Goal: Task Accomplishment & Management: Use online tool/utility

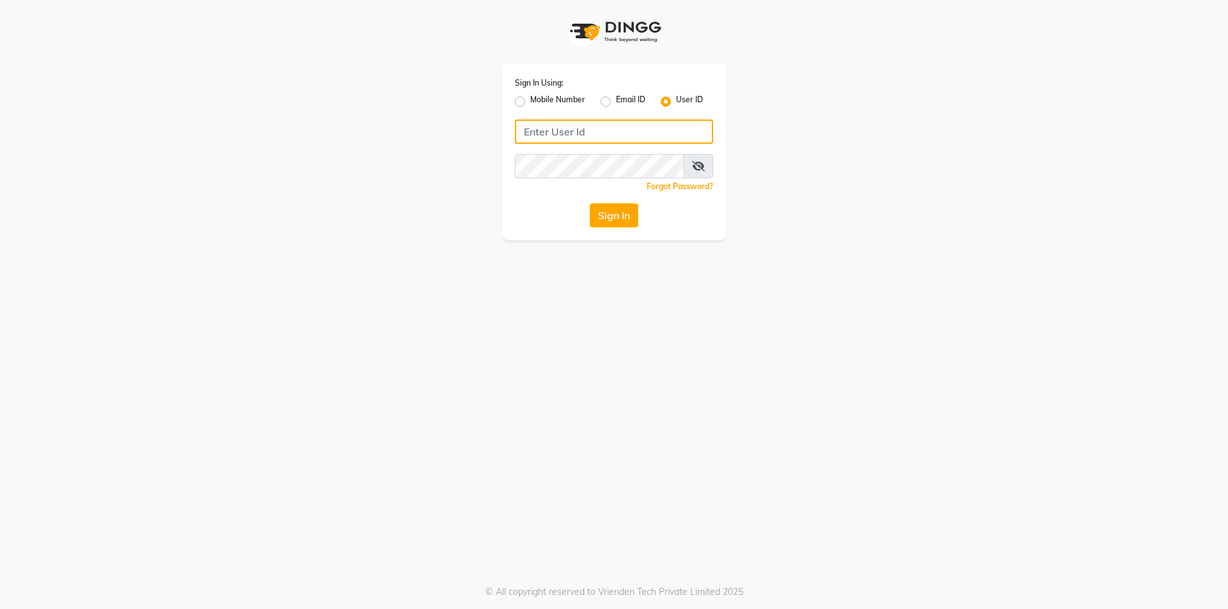
click at [587, 122] on input "Username" at bounding box center [614, 132] width 198 height 24
click at [585, 122] on input "Username" at bounding box center [614, 132] width 198 height 24
type input "e1808-13"
click at [607, 207] on button "Sign In" at bounding box center [614, 215] width 49 height 24
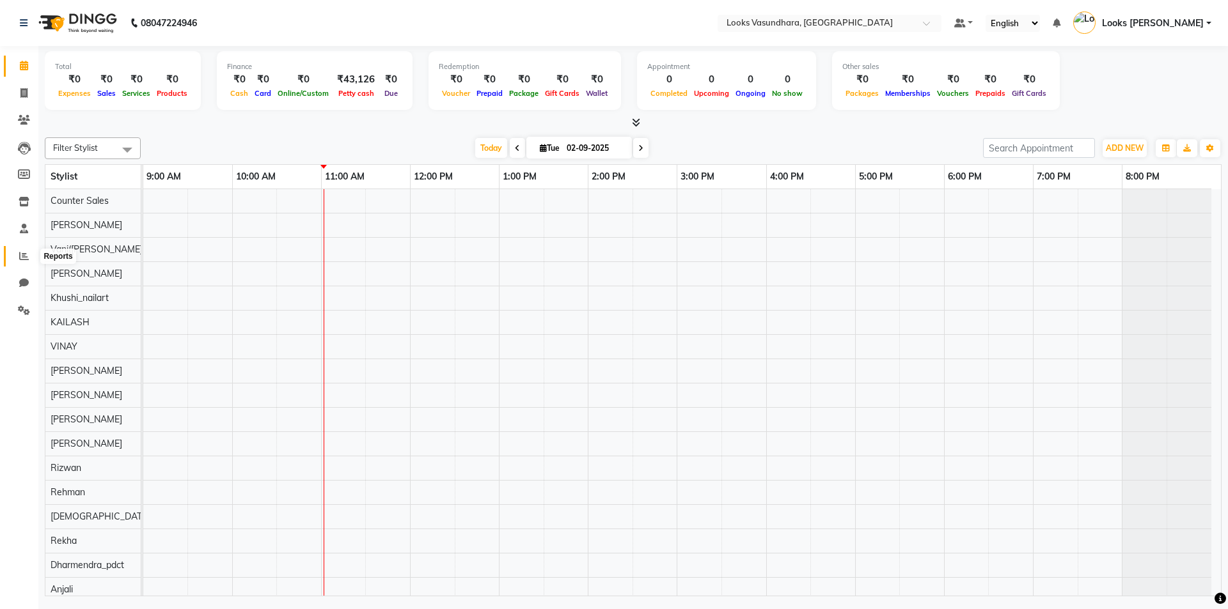
click at [26, 260] on icon at bounding box center [24, 256] width 10 height 10
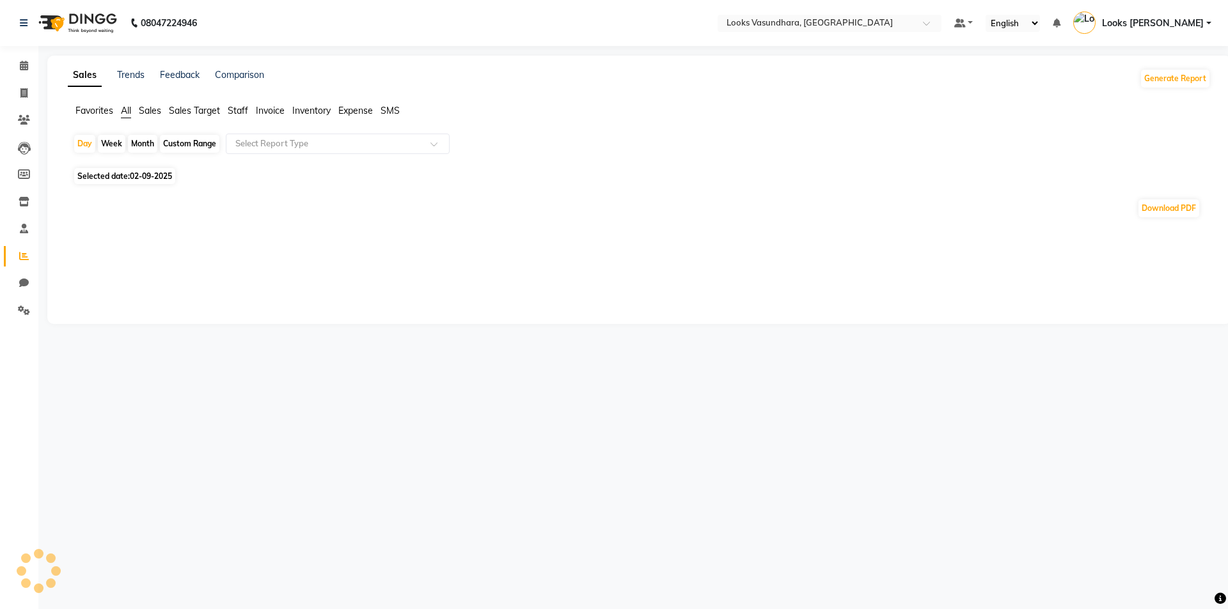
click at [234, 109] on span "Staff" at bounding box center [238, 111] width 20 height 12
click at [129, 171] on span "Selected date: [DATE]" at bounding box center [124, 168] width 101 height 16
select select "9"
select select "2025"
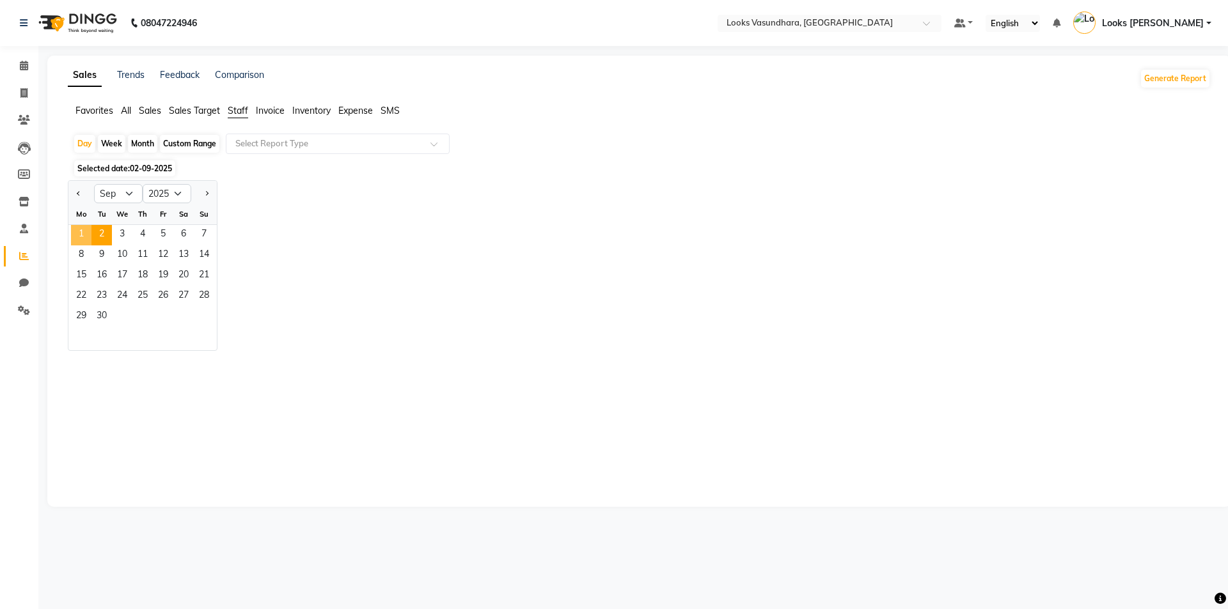
click at [75, 231] on span "1" at bounding box center [81, 235] width 20 height 20
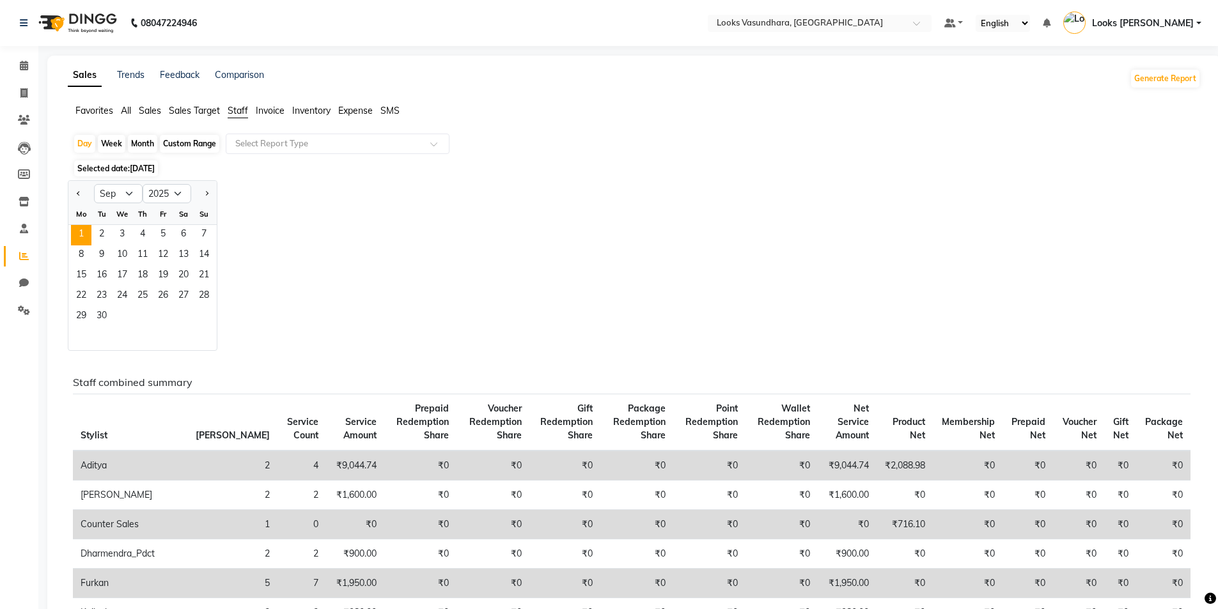
click at [84, 187] on div at bounding box center [81, 194] width 26 height 20
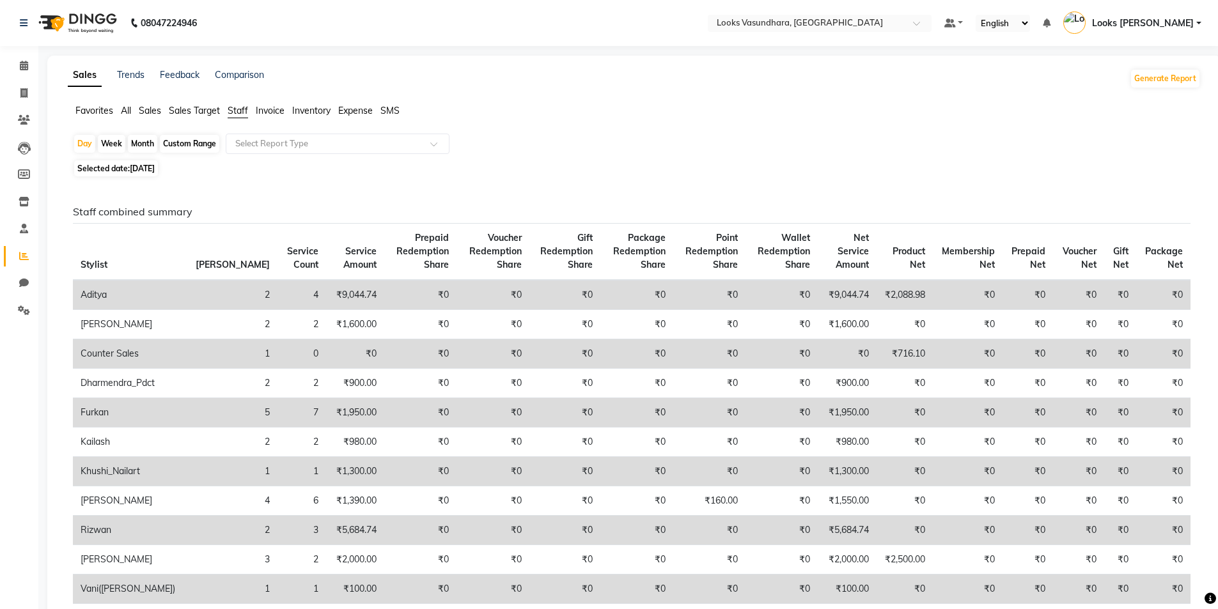
click at [114, 168] on span "Selected date: [DATE]" at bounding box center [116, 168] width 84 height 16
select select "9"
select select "2025"
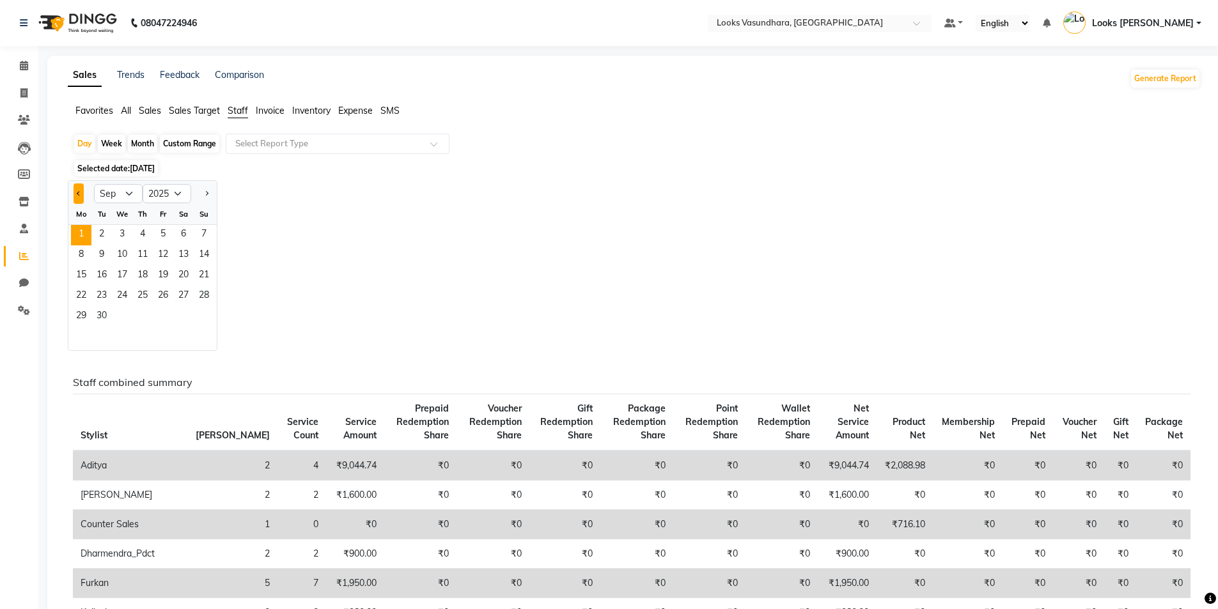
click at [82, 189] on button "Previous month" at bounding box center [79, 194] width 10 height 20
select select "8"
click at [132, 171] on span "[DATE]" at bounding box center [142, 169] width 25 height 10
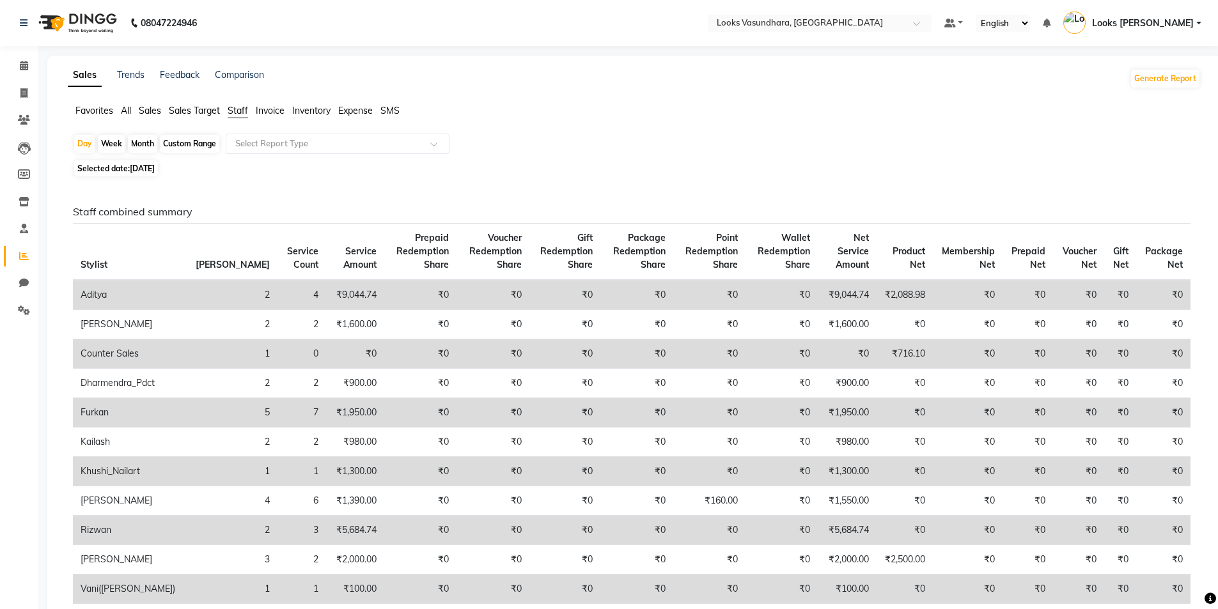
click at [113, 169] on span "Selected date: [DATE]" at bounding box center [116, 168] width 84 height 16
select select "9"
select select "2025"
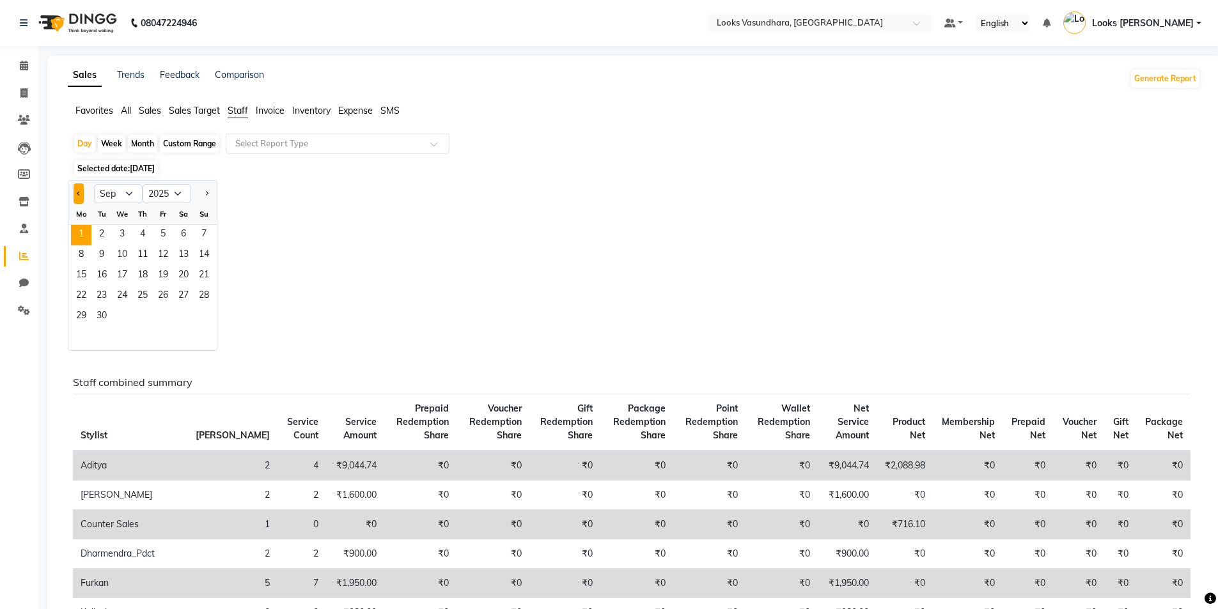
click at [82, 194] on button "Previous month" at bounding box center [79, 194] width 10 height 20
select select "8"
click at [177, 317] on span "30" at bounding box center [183, 317] width 20 height 20
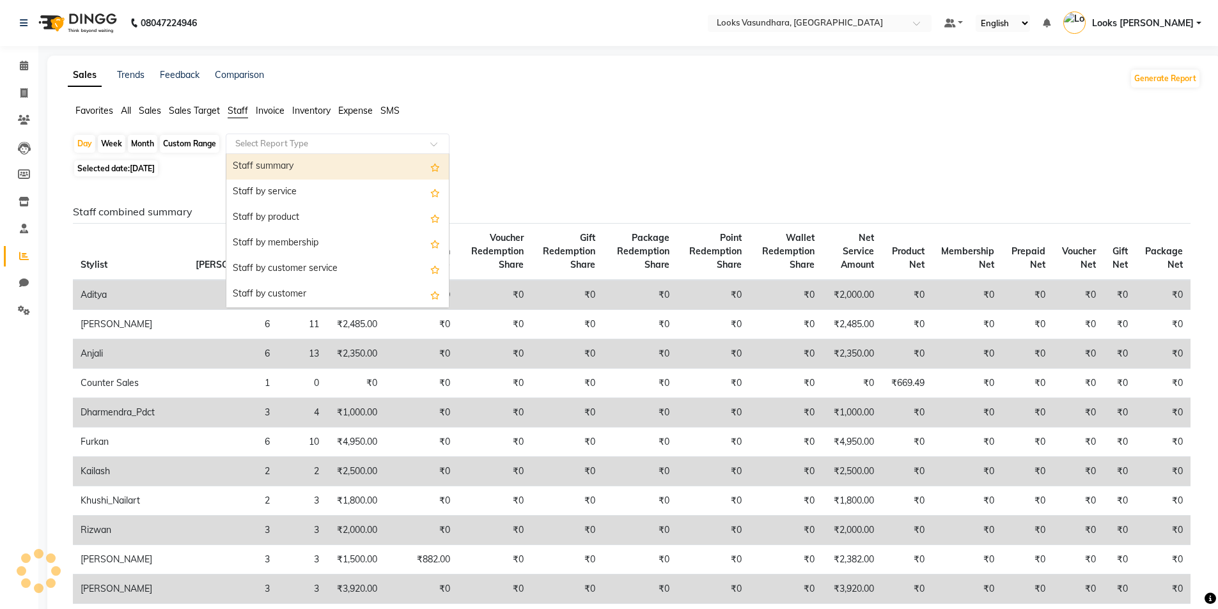
click at [319, 152] on div "Select Report Type" at bounding box center [338, 144] width 224 height 20
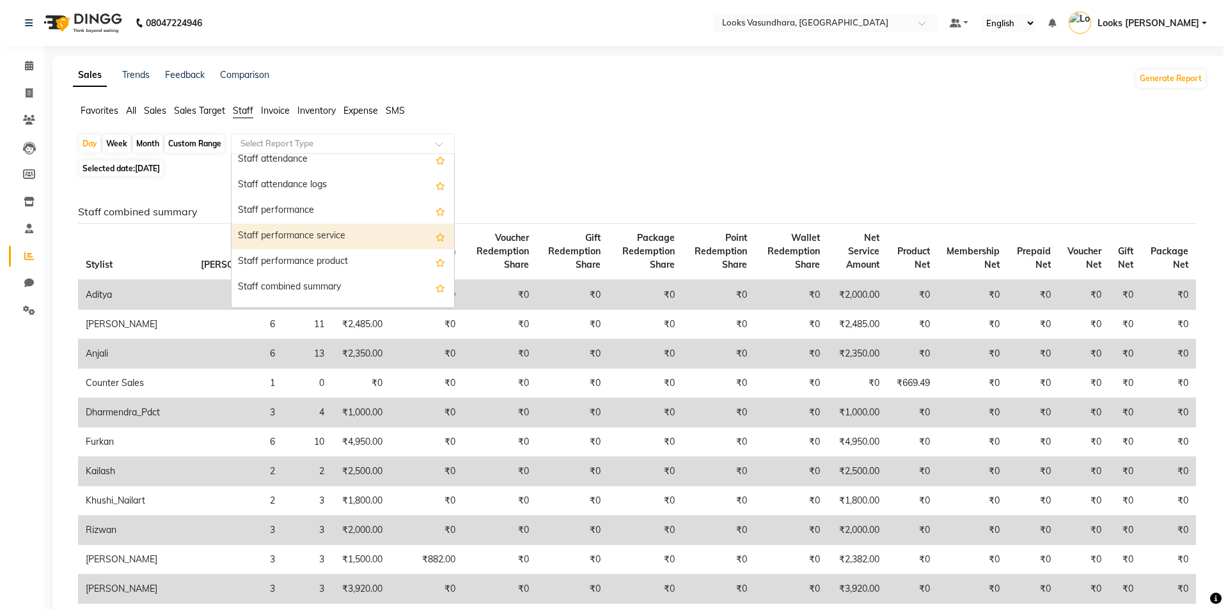
scroll to position [192, 0]
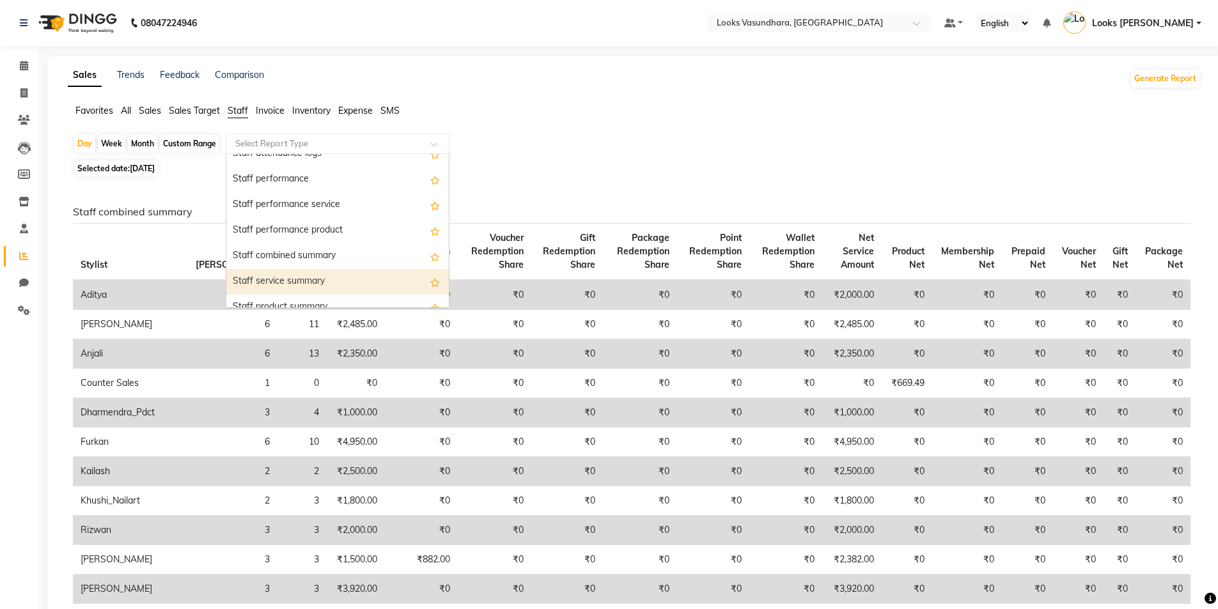
click at [311, 279] on div "Staff service summary" at bounding box center [337, 282] width 223 height 26
select select "full_report"
select select "pdf"
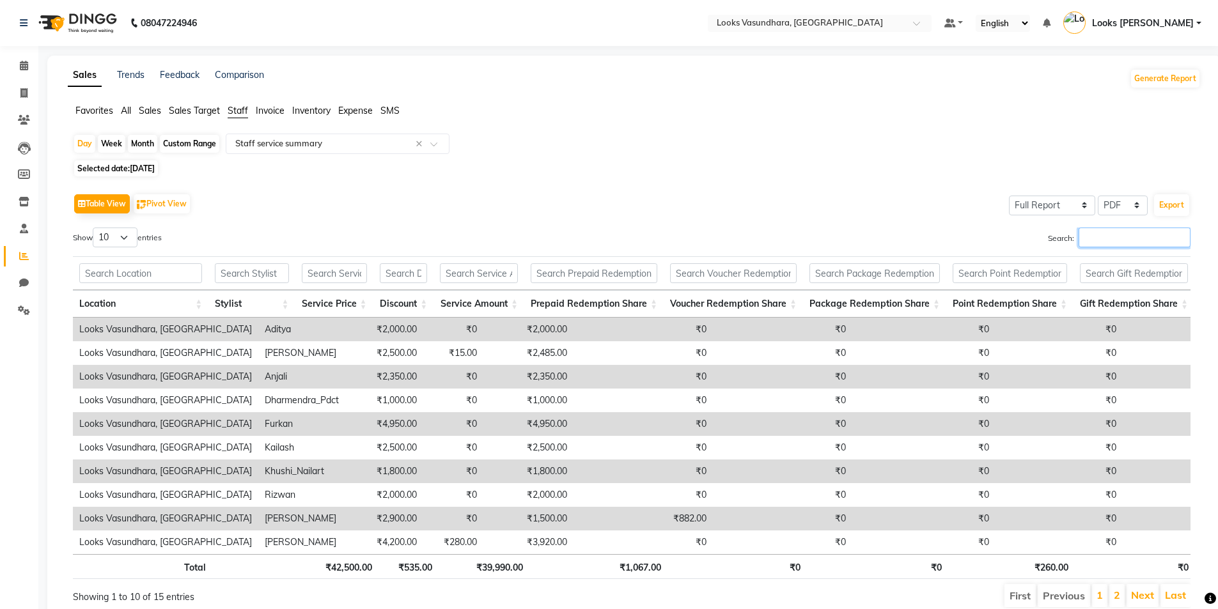
click at [1091, 242] on input "Search:" at bounding box center [1135, 238] width 112 height 20
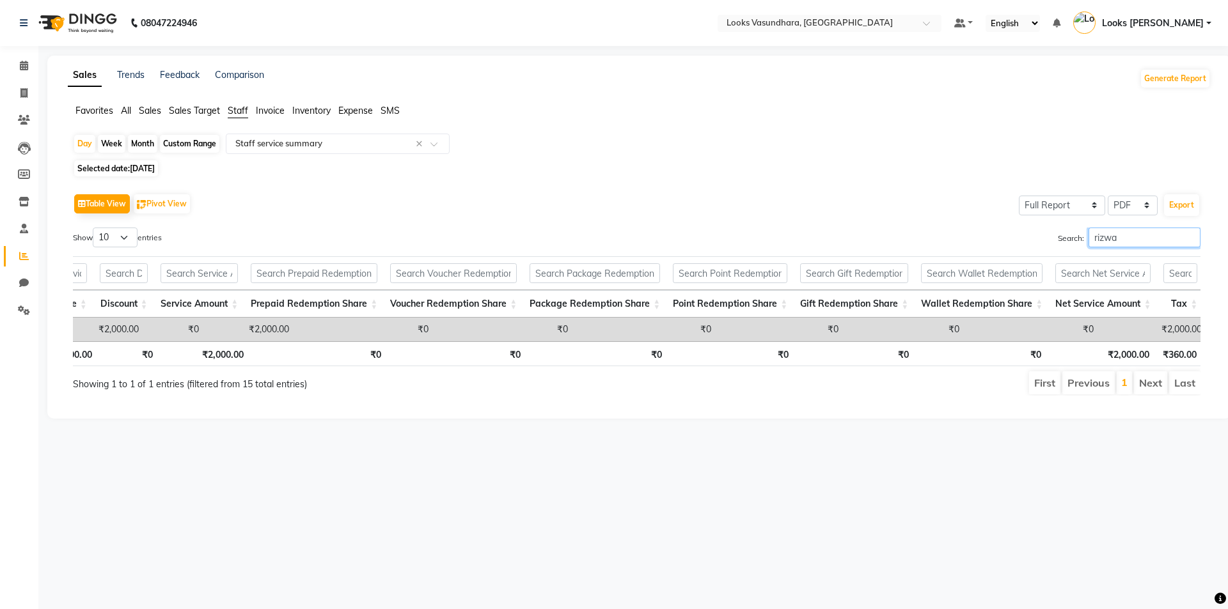
scroll to position [0, 250]
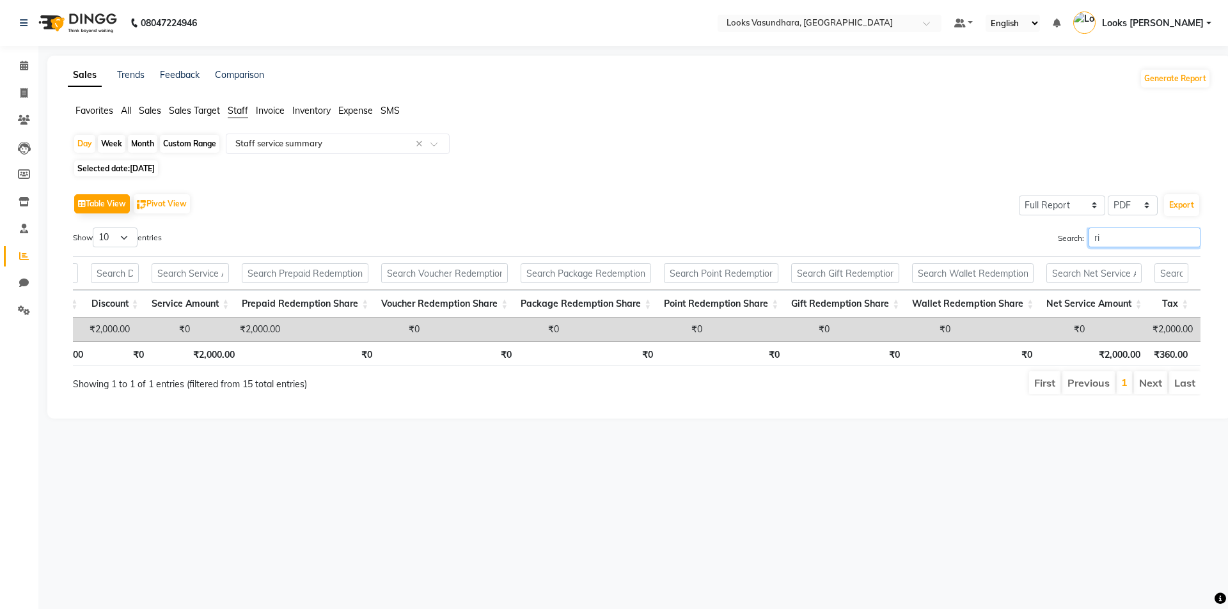
type input "r"
type input "aditya"
click at [708, 340] on td "₹0" at bounding box center [771, 330] width 127 height 24
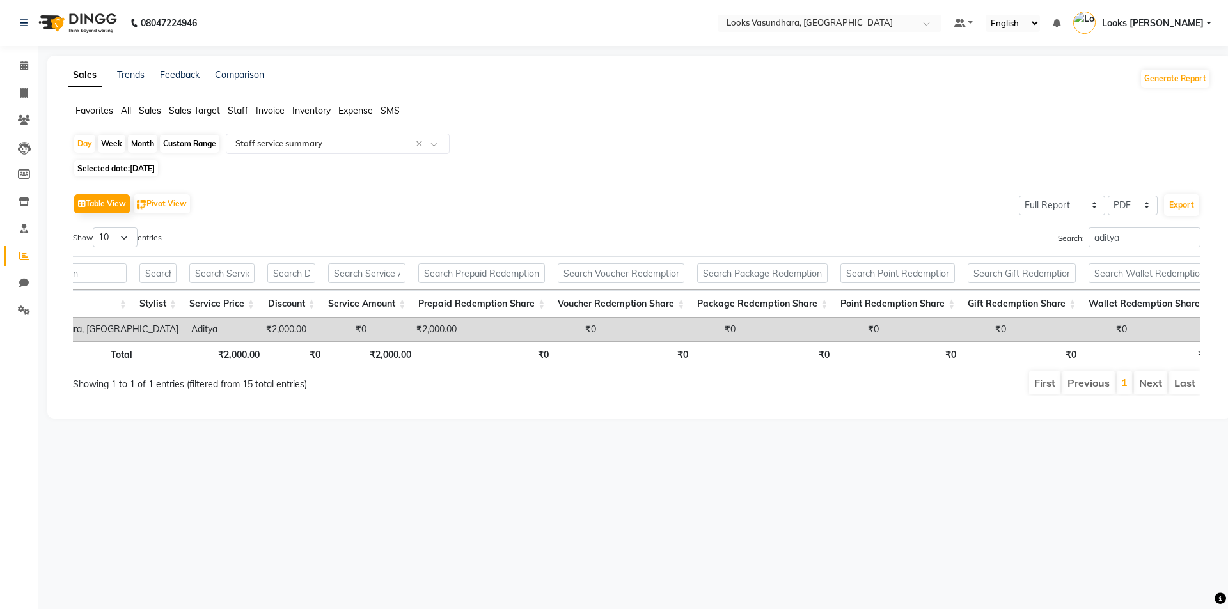
drag, startPoint x: 1122, startPoint y: 252, endPoint x: 1127, endPoint y: 246, distance: 7.7
click at [1123, 251] on div "Search: aditya" at bounding box center [923, 240] width 554 height 25
click at [1127, 246] on input "aditya" at bounding box center [1144, 238] width 112 height 20
type input "r"
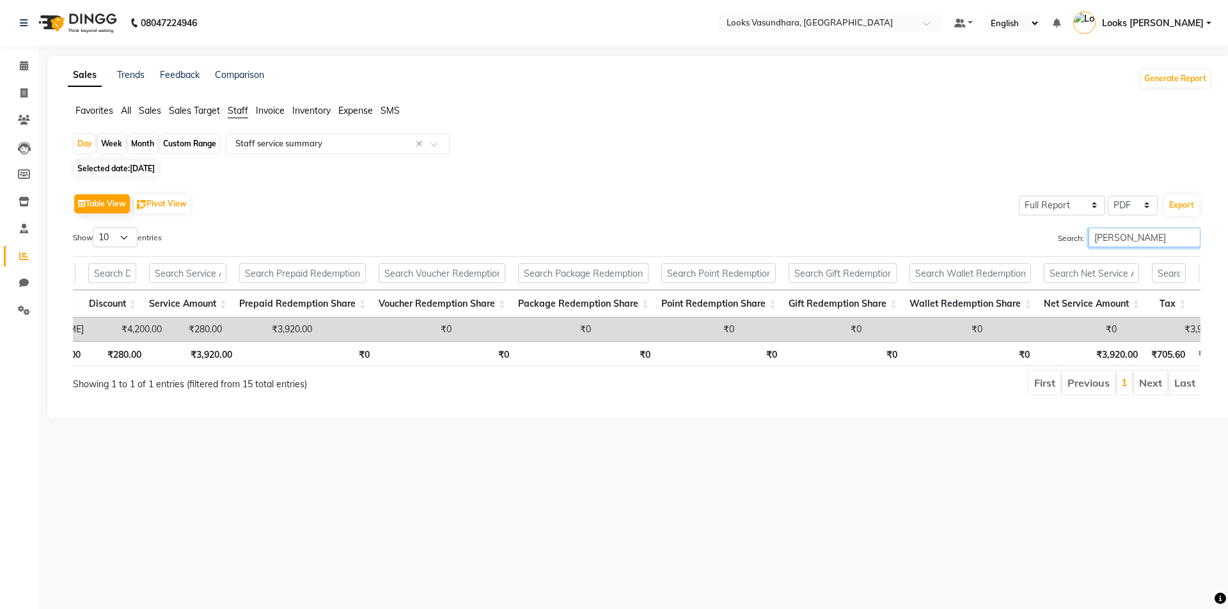
scroll to position [0, 0]
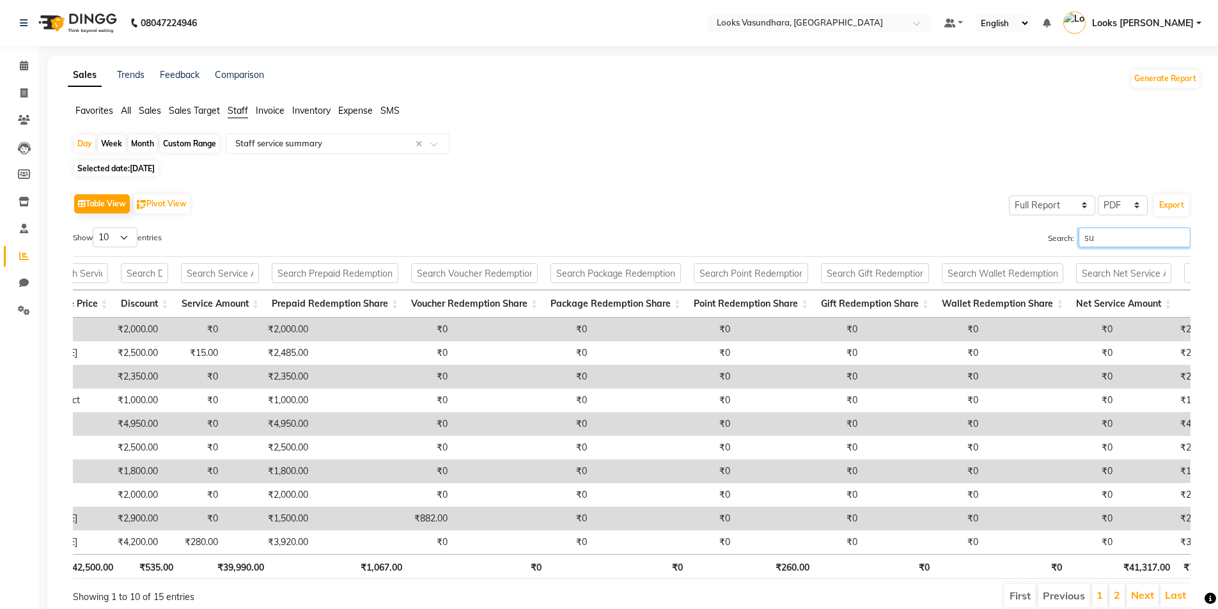
type input "s"
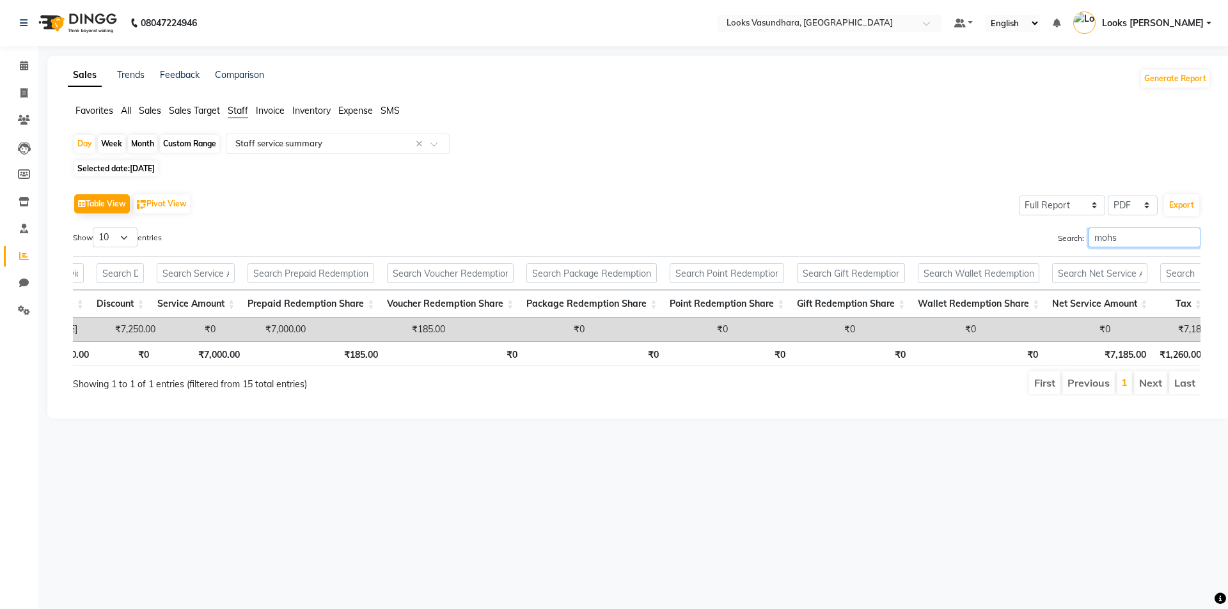
scroll to position [0, 199]
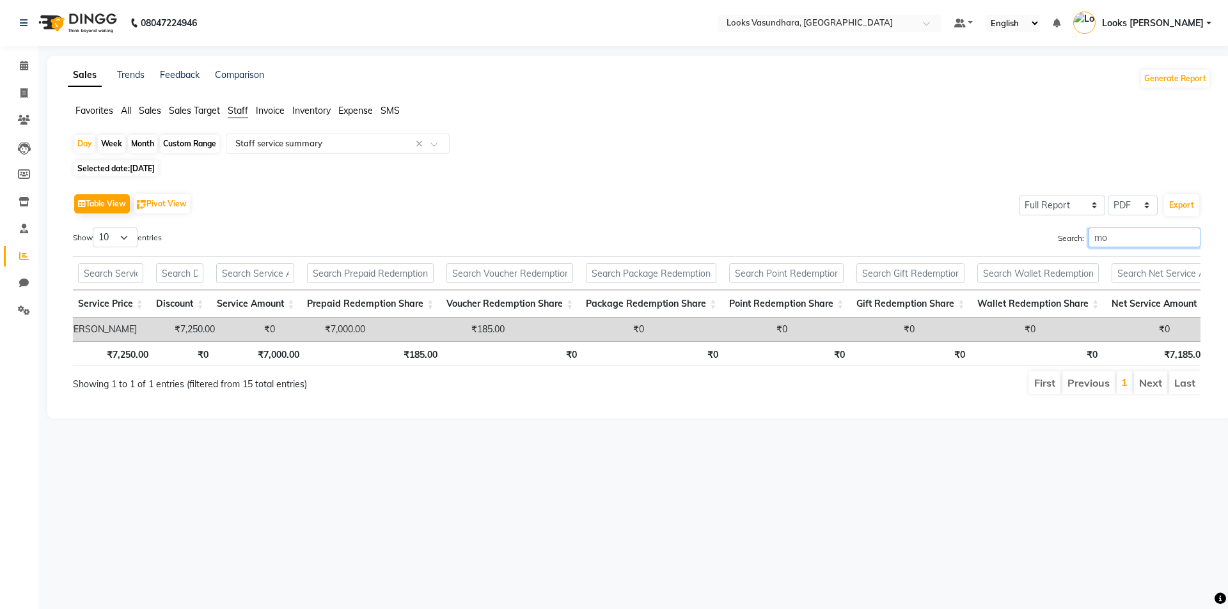
type input "m"
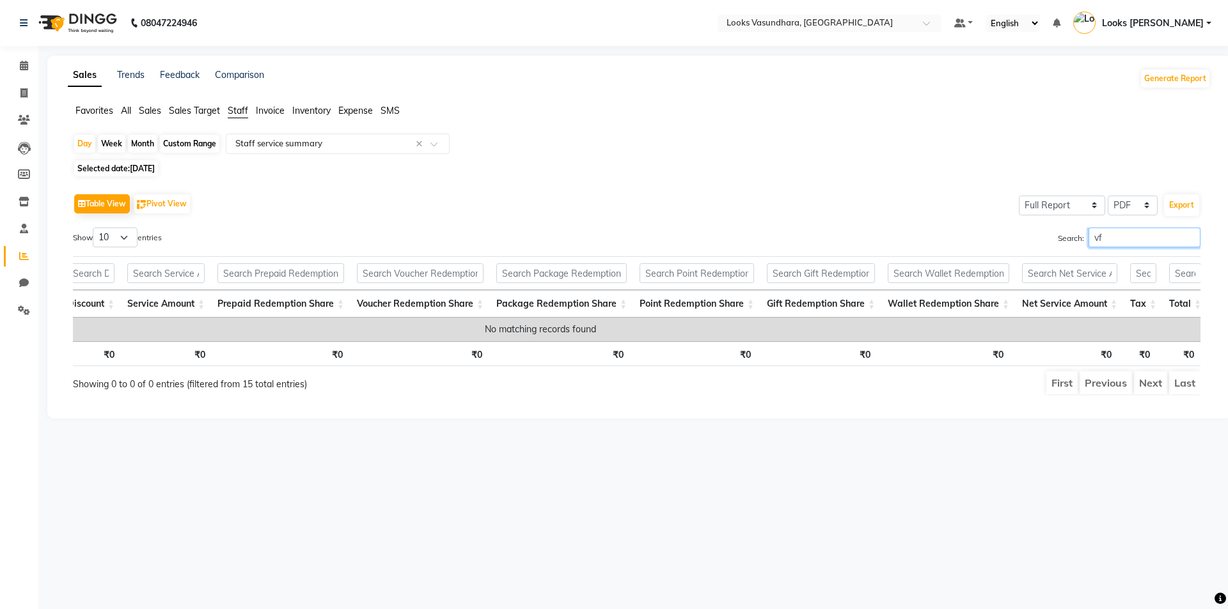
type input "v"
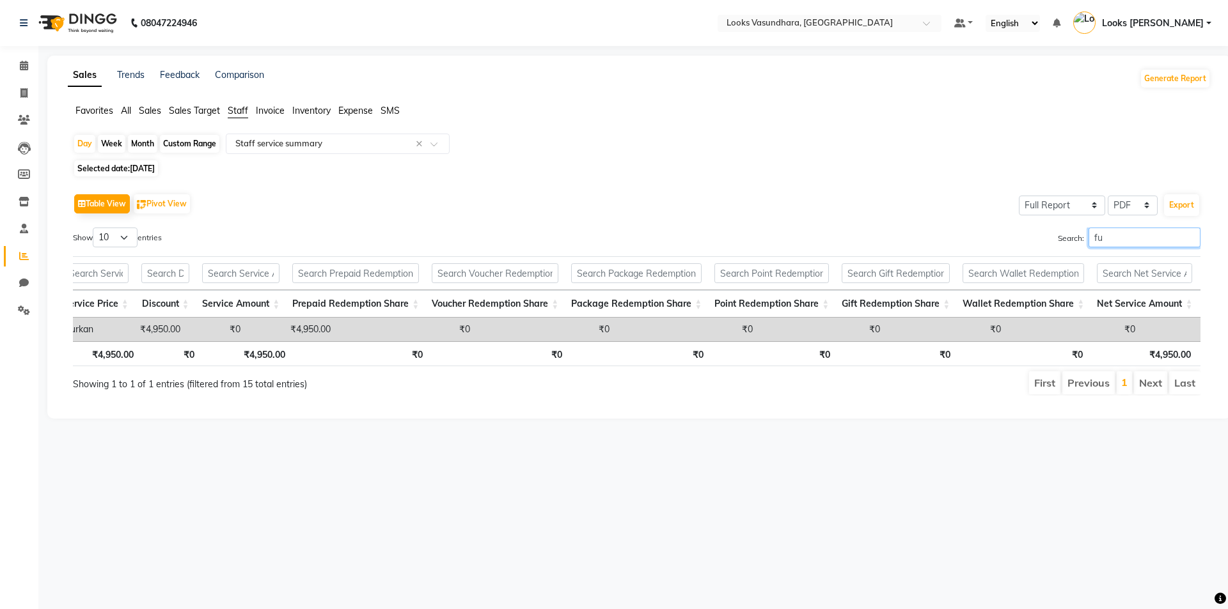
type input "f"
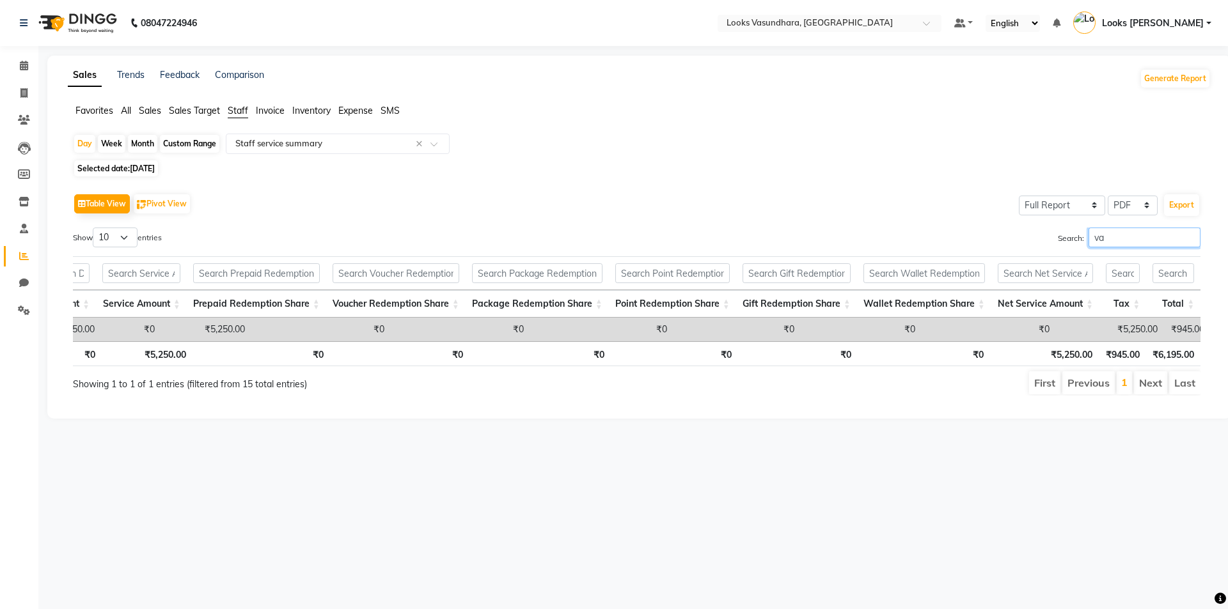
scroll to position [0, 338]
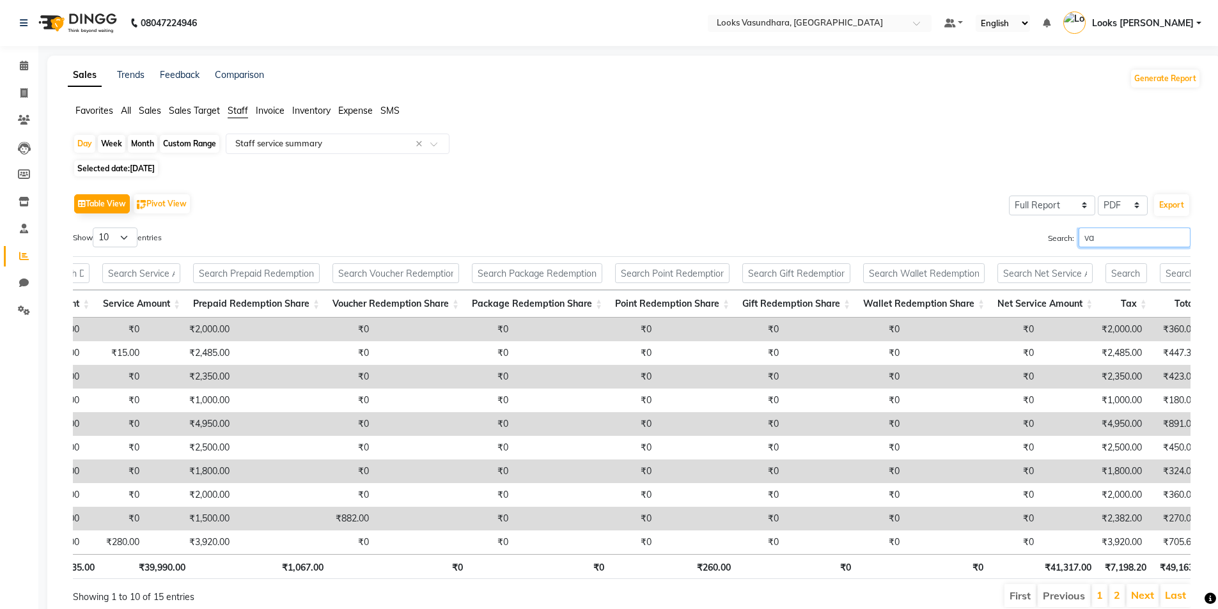
type input "v"
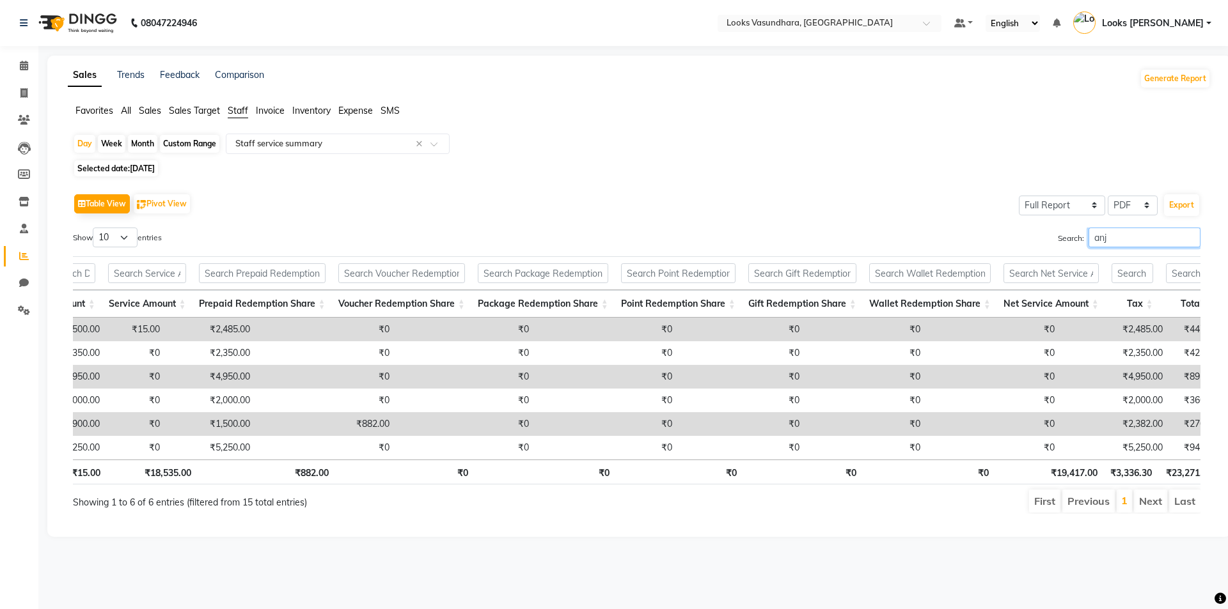
scroll to position [0, 299]
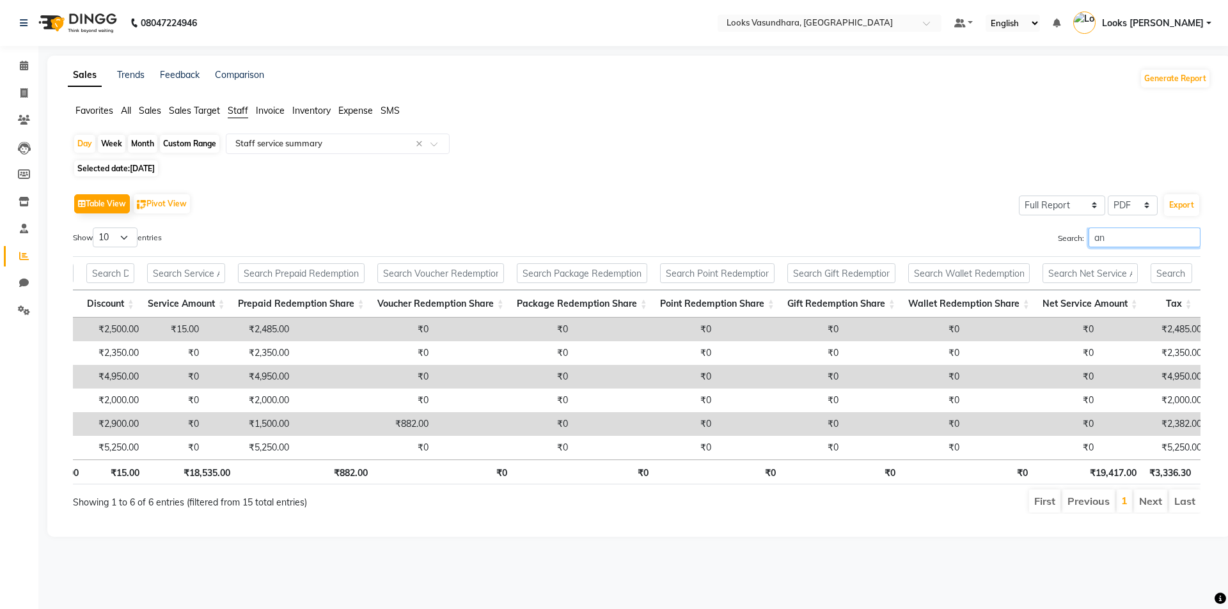
type input "a"
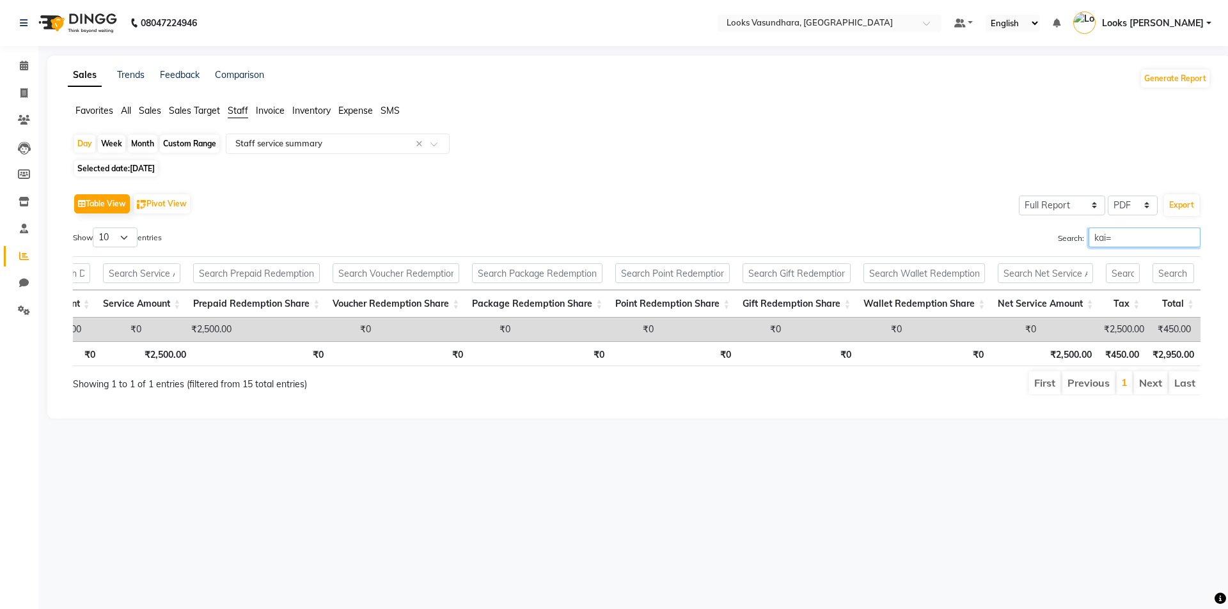
scroll to position [0, 199]
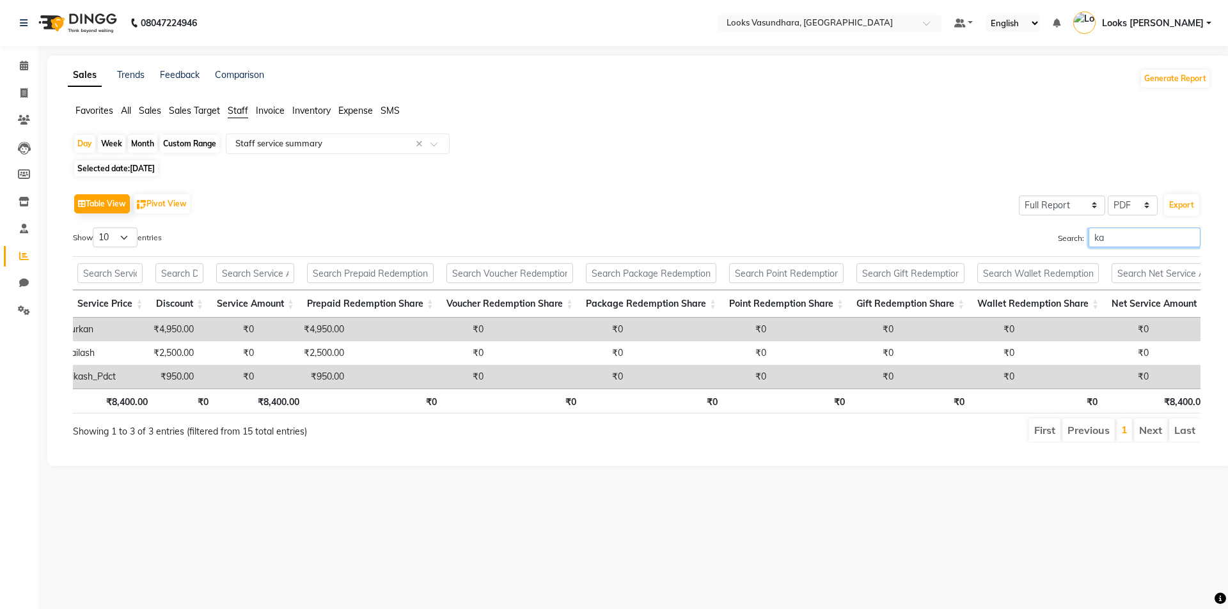
type input "k"
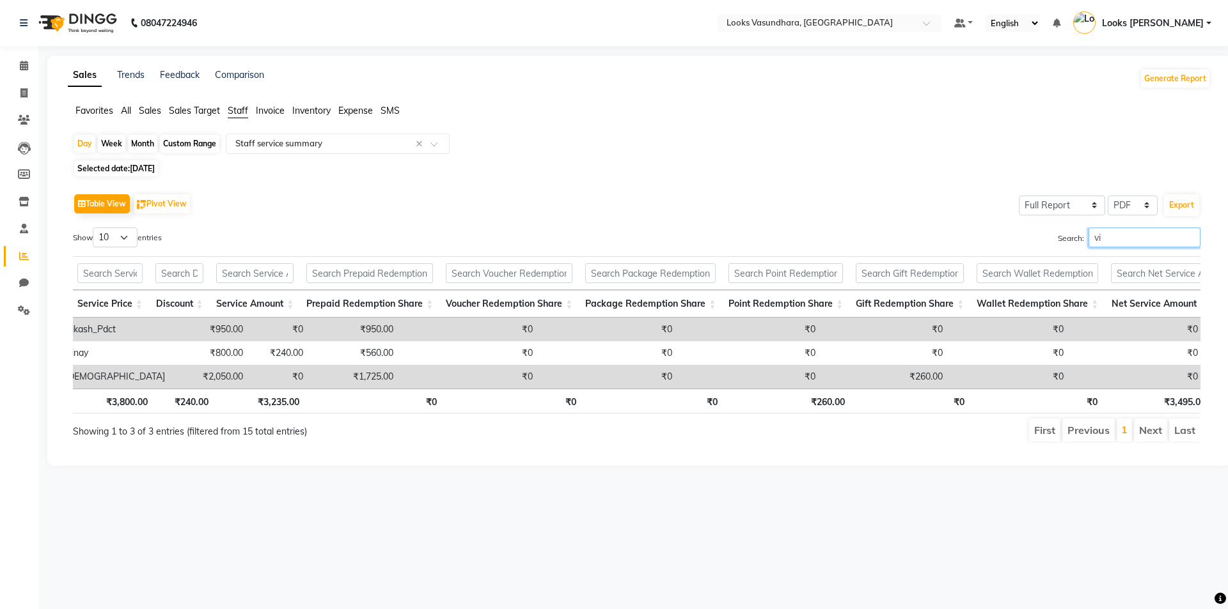
type input "v"
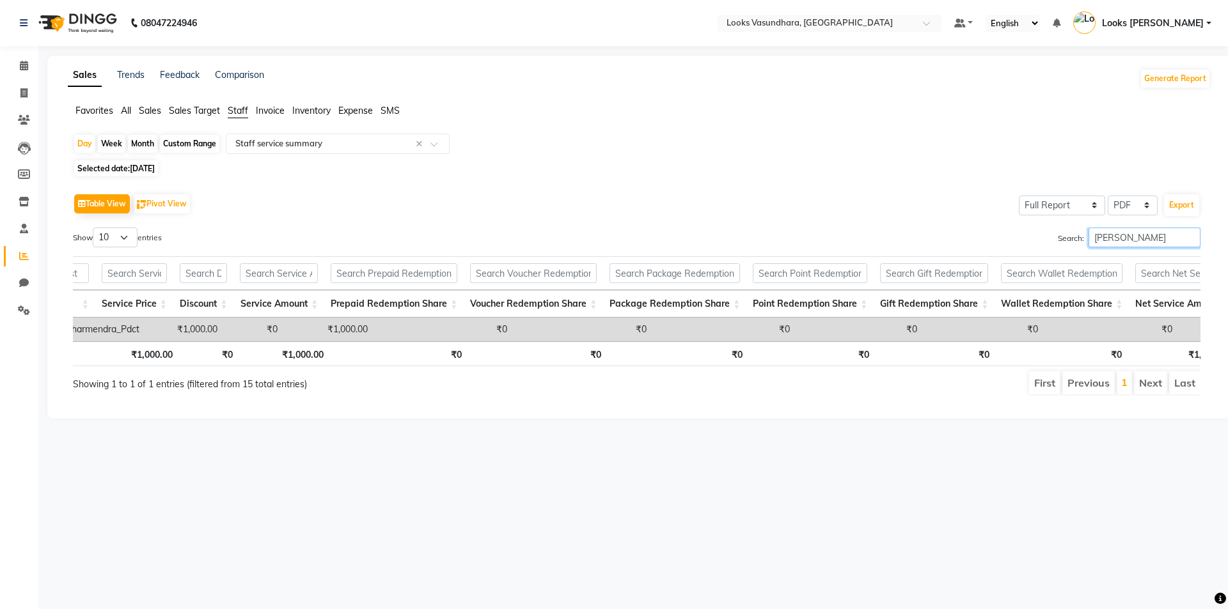
scroll to position [0, 338]
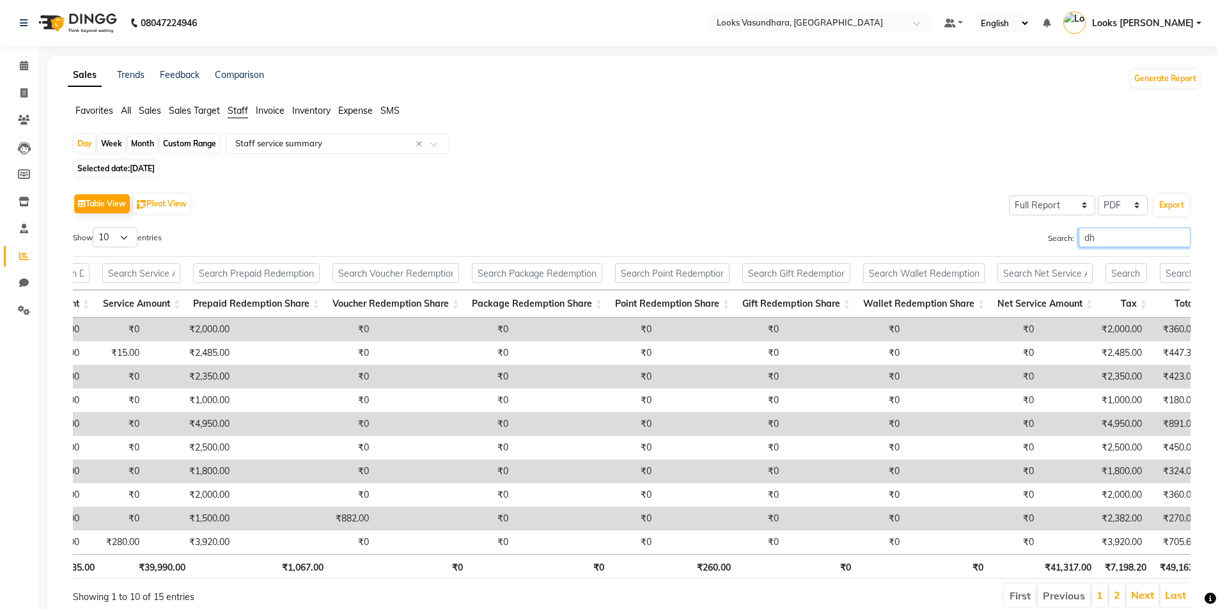
type input "d"
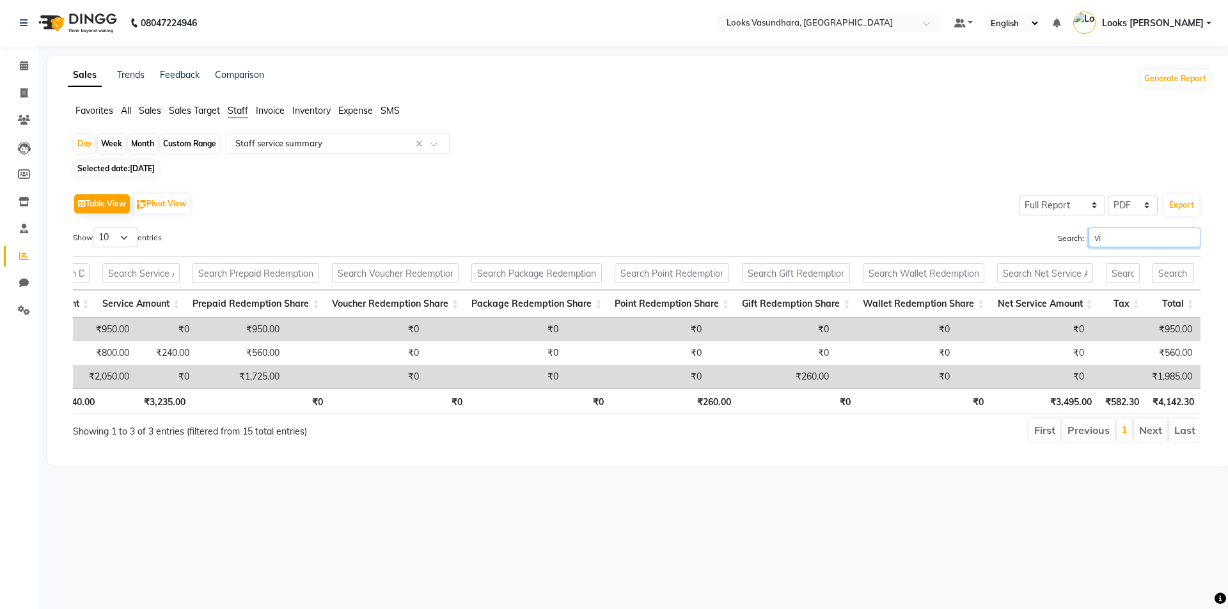
type input "v"
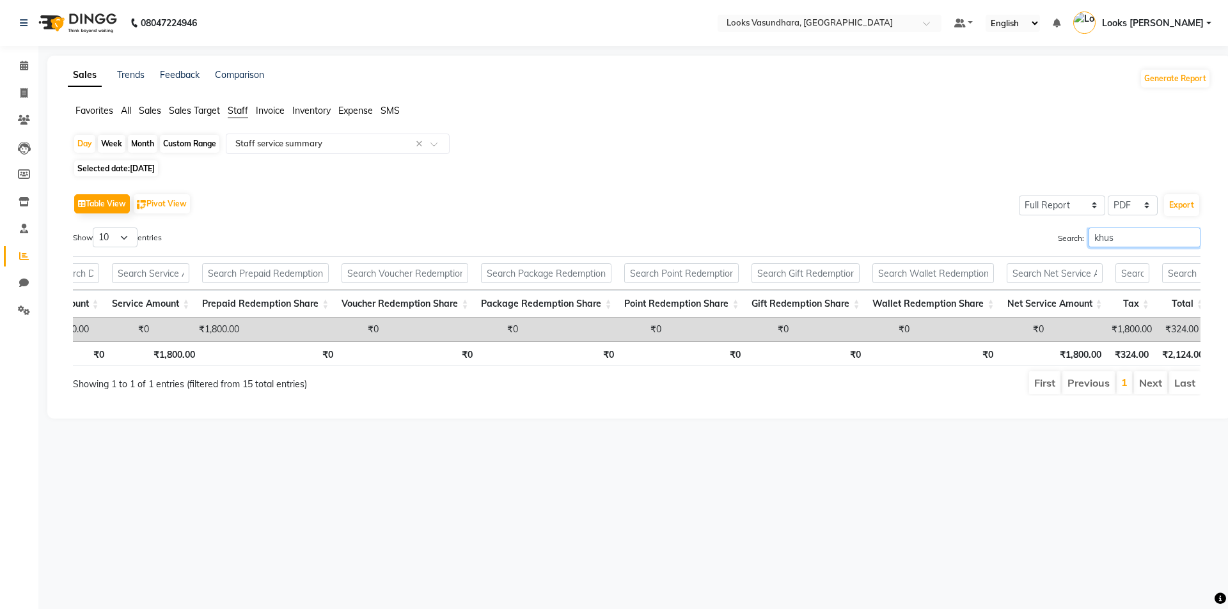
type input "khus"
click at [148, 168] on span "[DATE]" at bounding box center [142, 169] width 25 height 10
select select "8"
select select "2025"
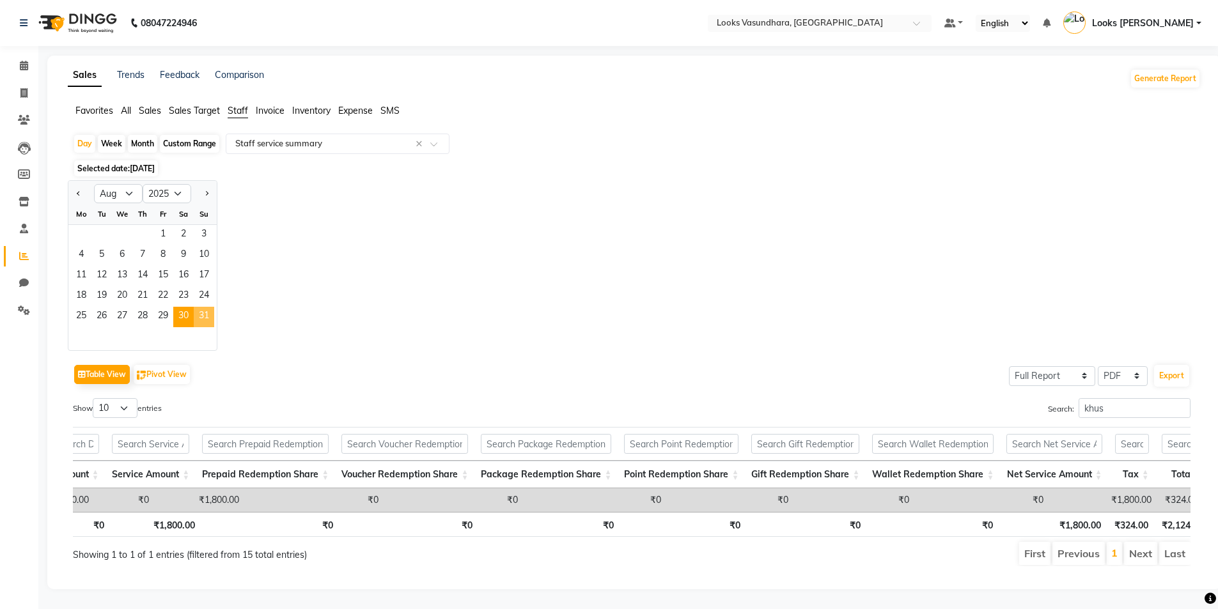
click at [206, 316] on span "31" at bounding box center [204, 317] width 20 height 20
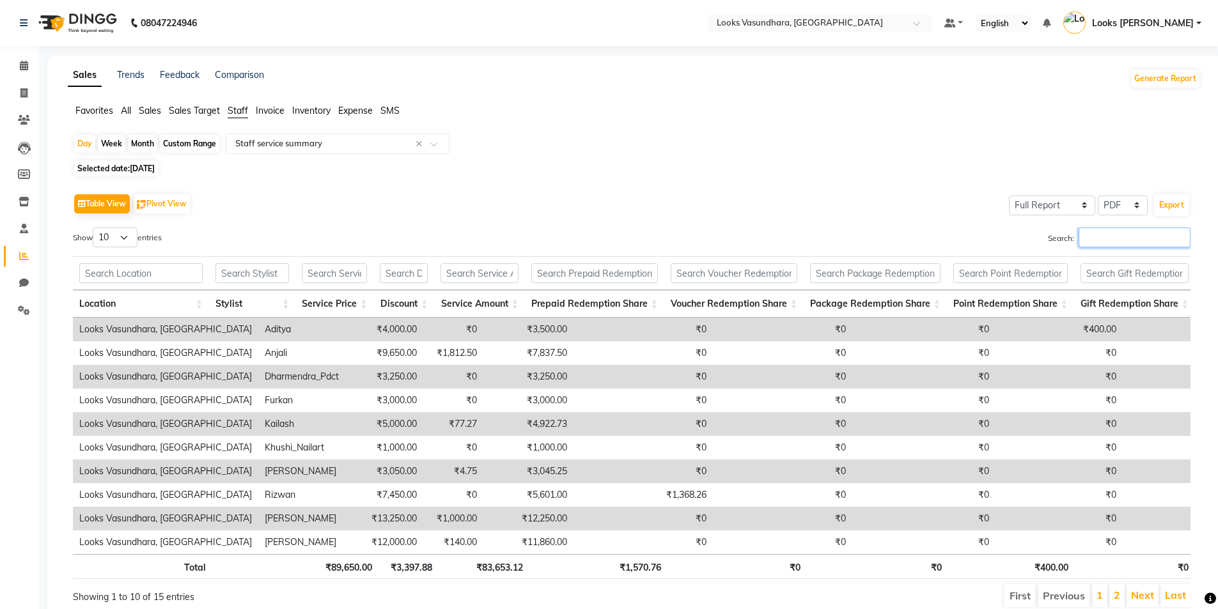
click at [1079, 241] on input "Search:" at bounding box center [1135, 238] width 112 height 20
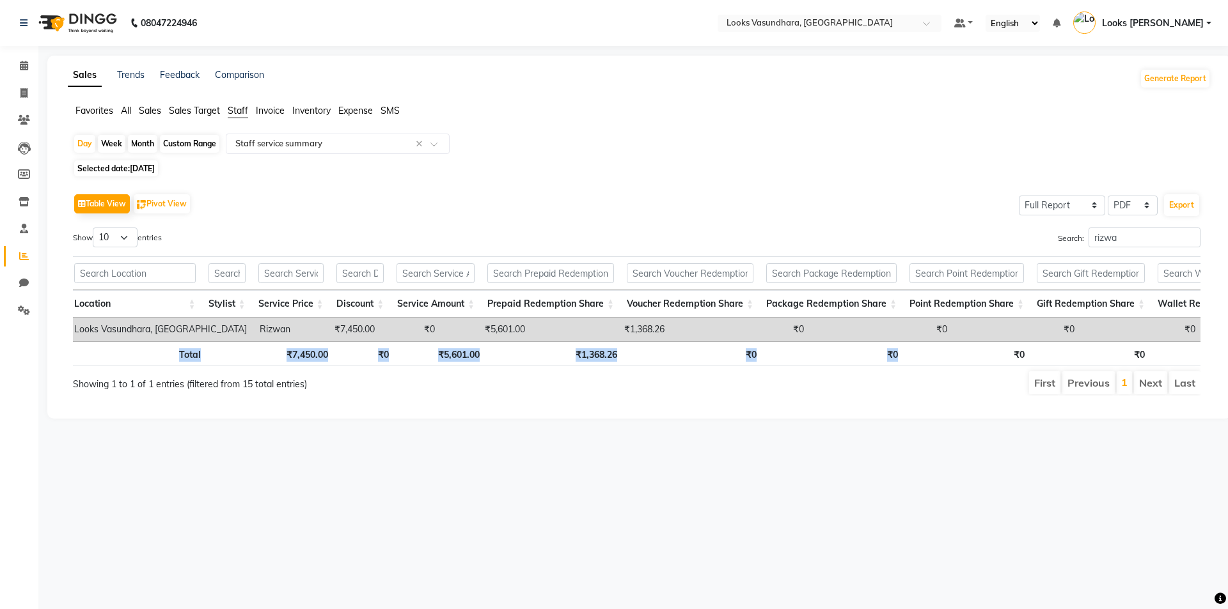
scroll to position [0, 10]
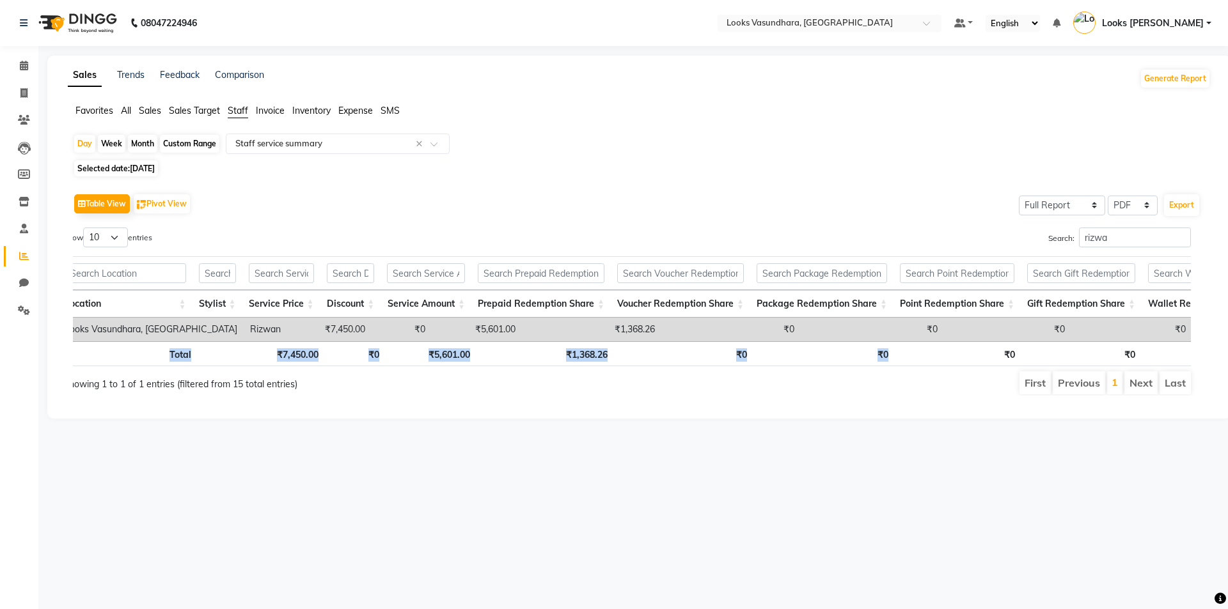
drag, startPoint x: 1170, startPoint y: 379, endPoint x: 1212, endPoint y: 377, distance: 42.9
click at [1212, 377] on app-reports "Favorites All Sales Sales Target Staff Invoice Inventory Expense SMS Day Week M…" at bounding box center [639, 255] width 1158 height 302
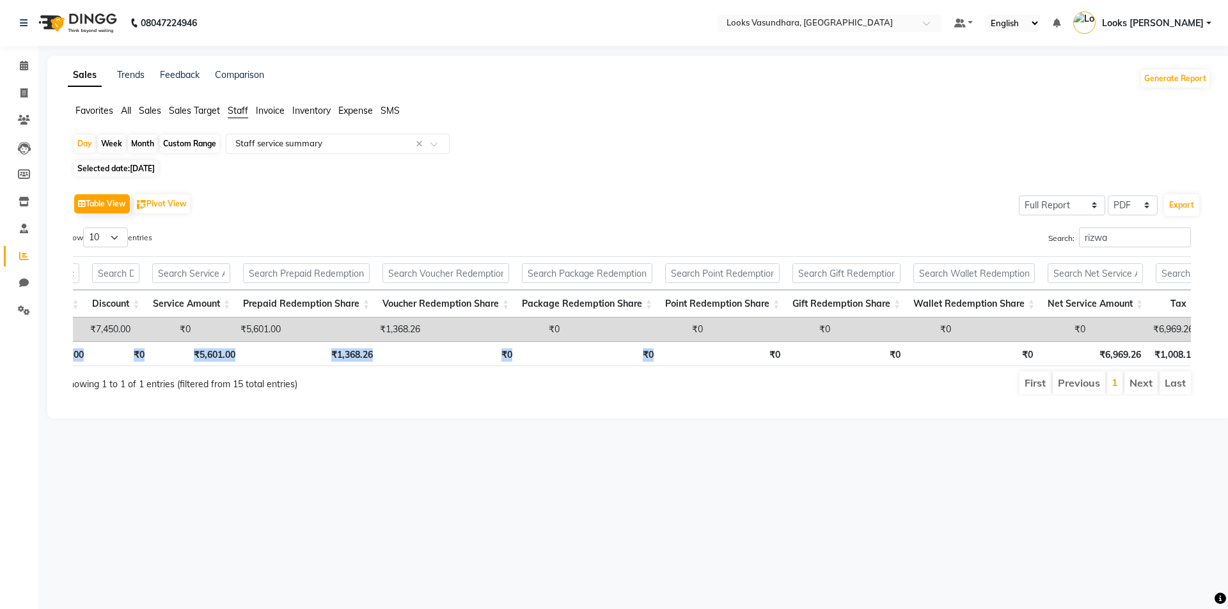
scroll to position [0, 270]
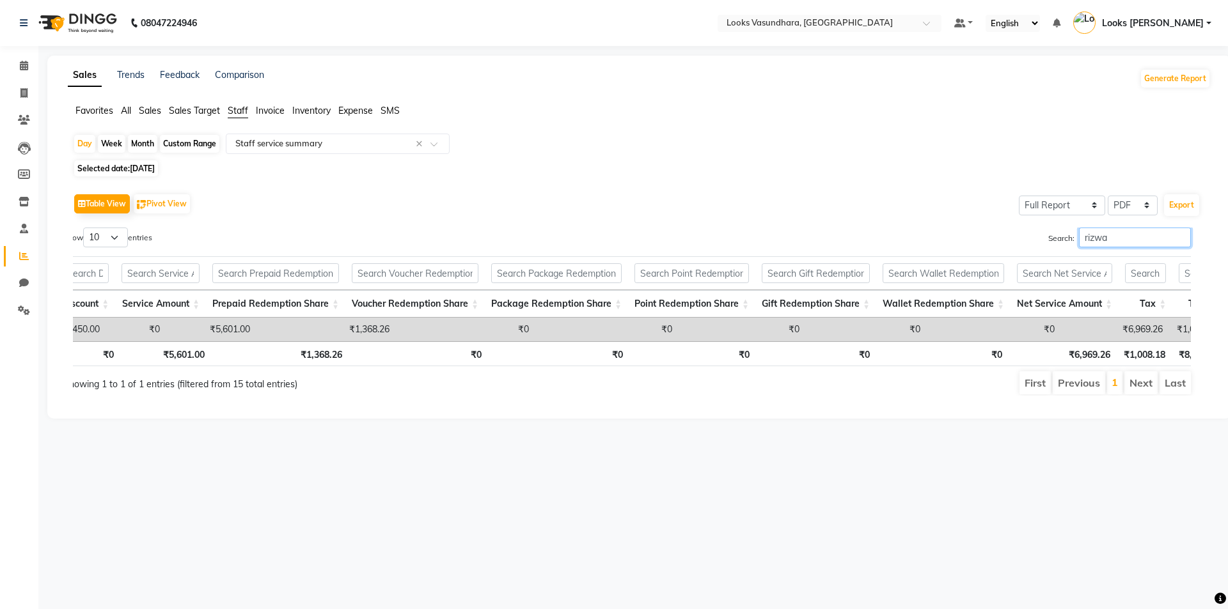
click at [1152, 234] on input "rizwa" at bounding box center [1135, 238] width 112 height 20
type input "r"
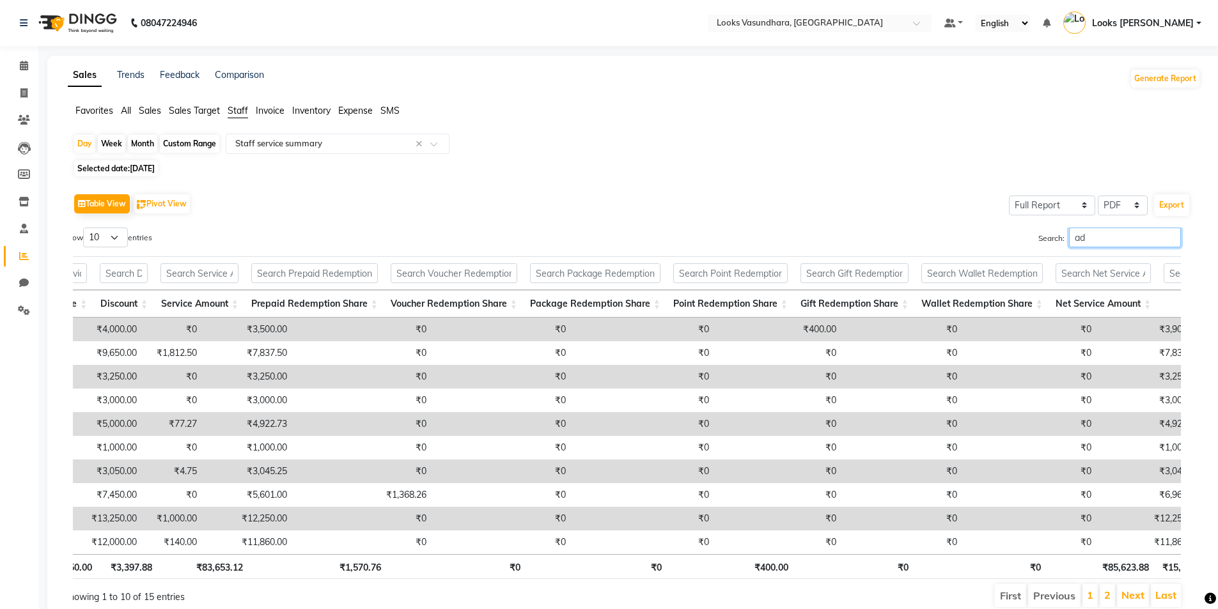
type input "a"
type input "s"
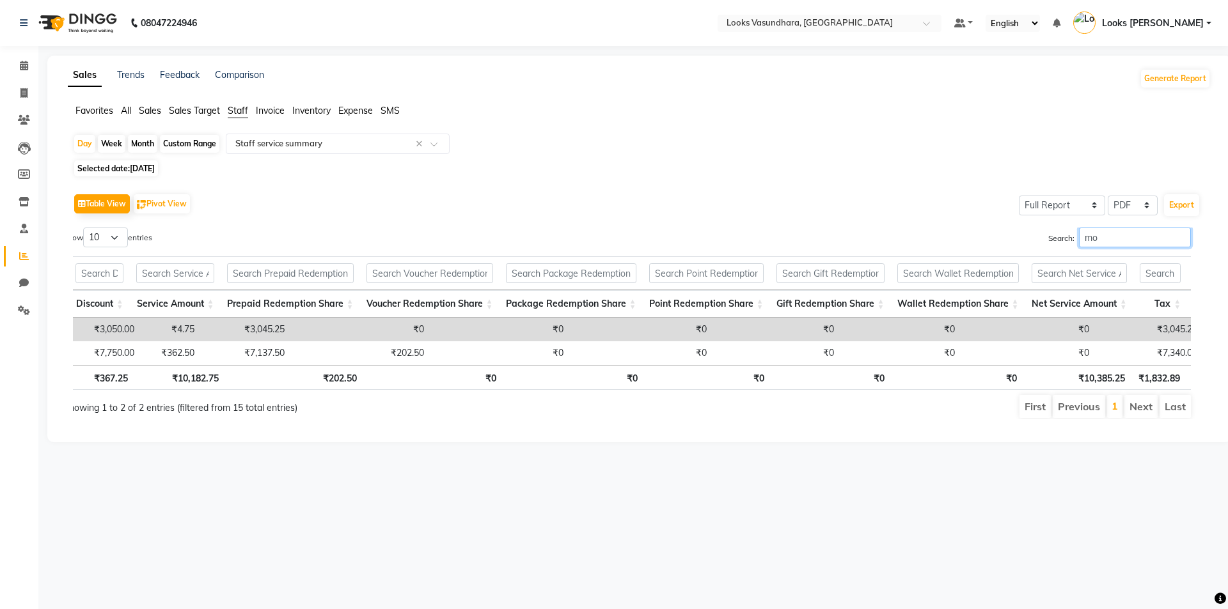
type input "m"
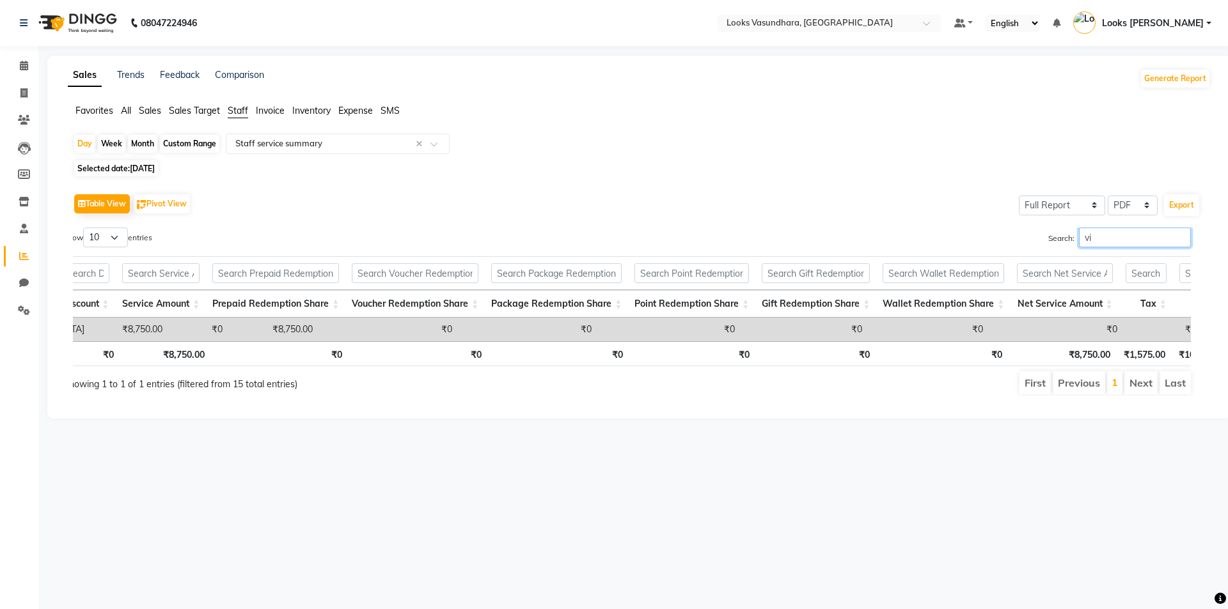
type input "v"
type input "f"
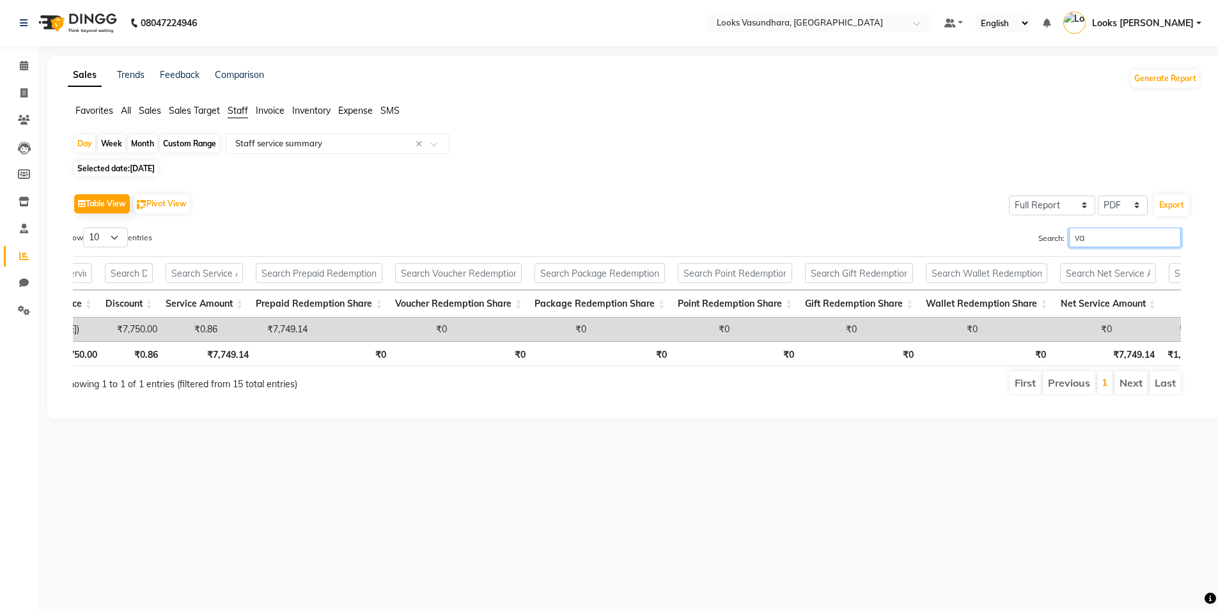
type input "v"
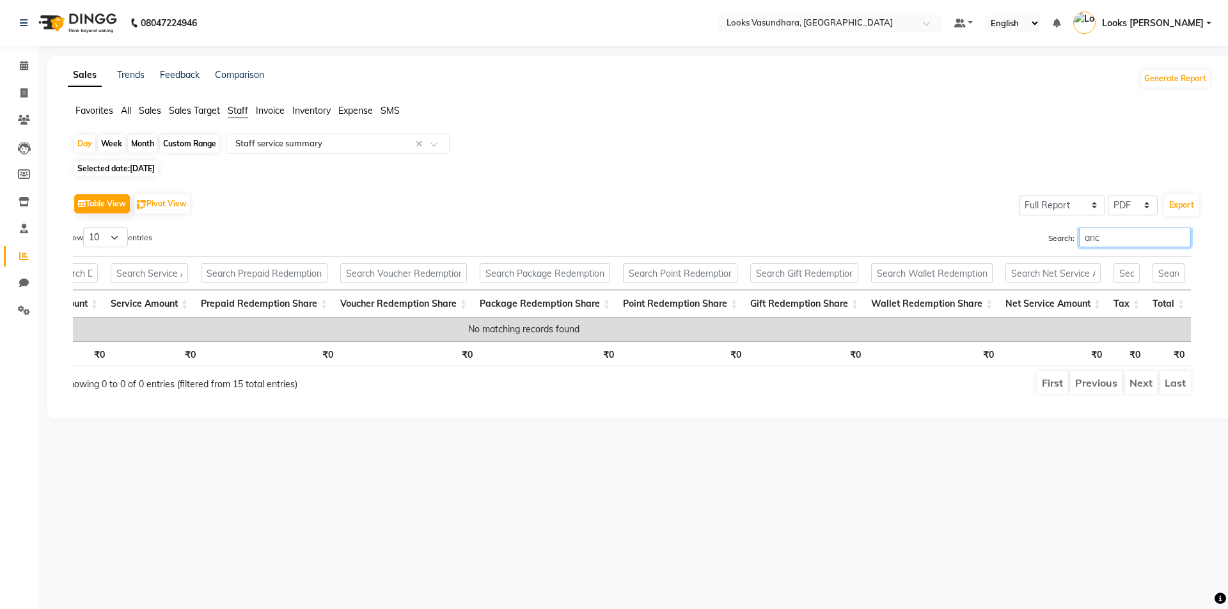
scroll to position [0, 199]
type input "a"
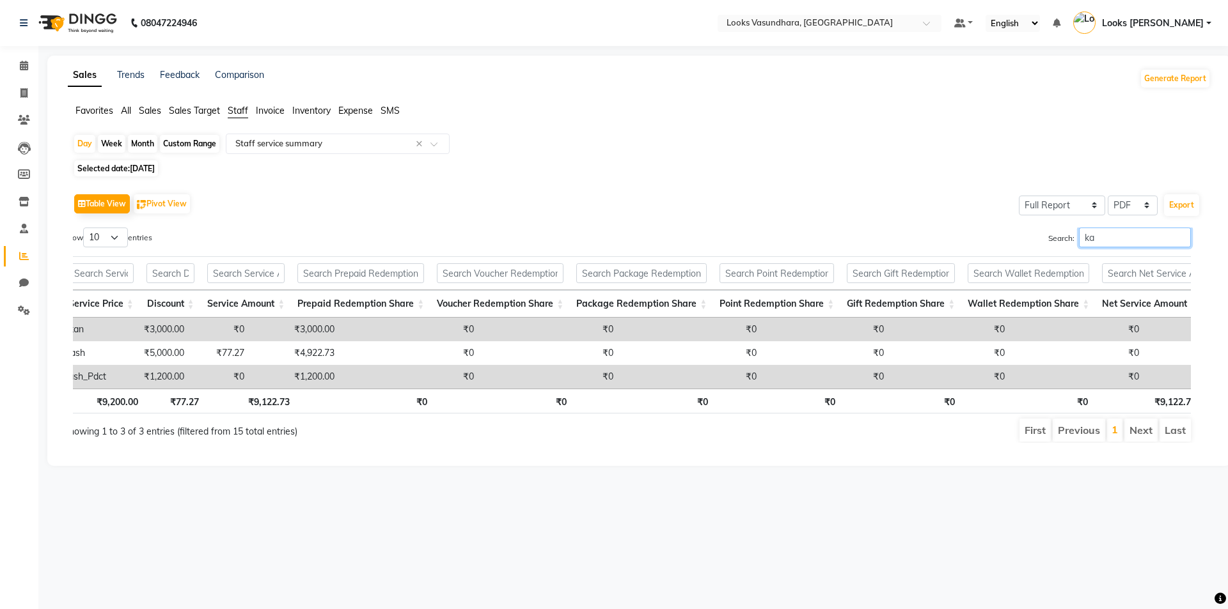
type input "k"
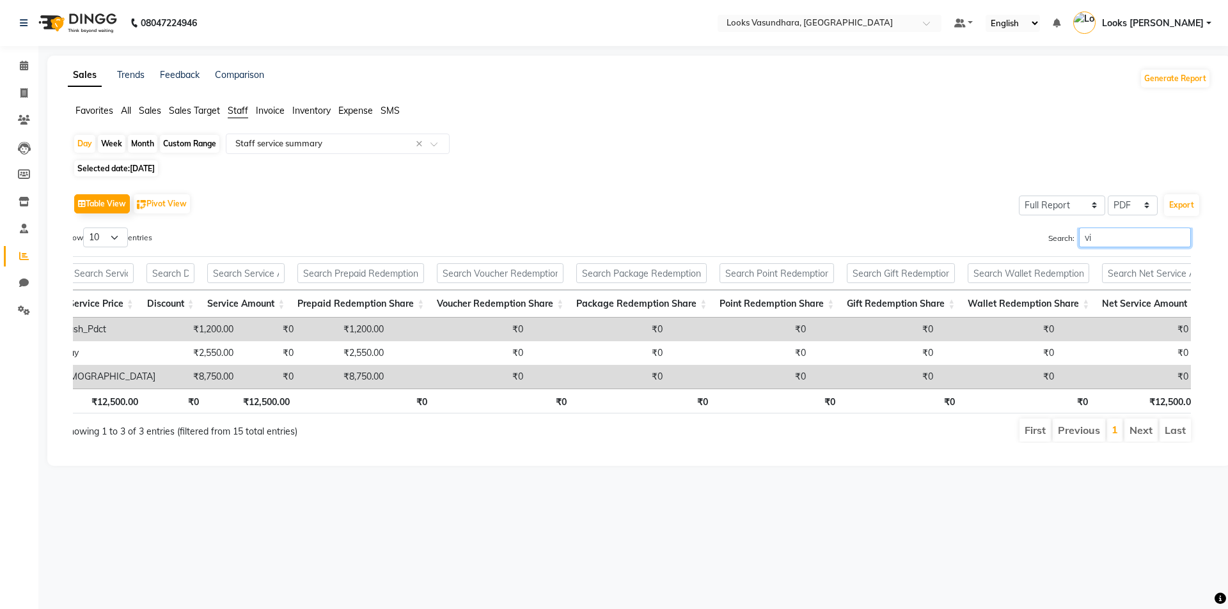
type input "v"
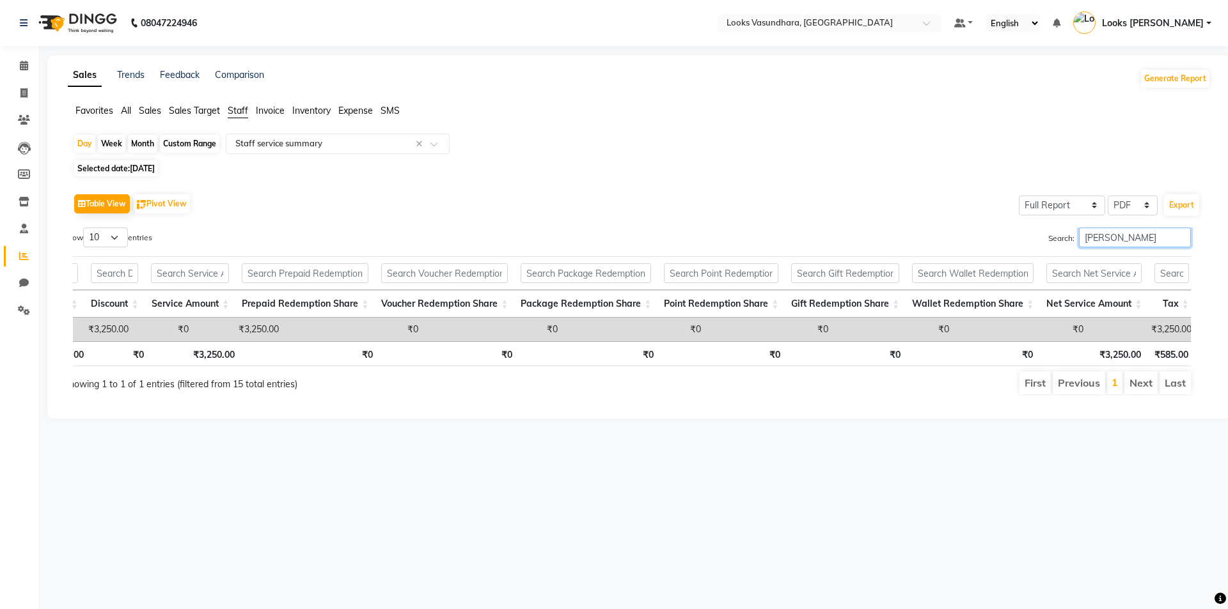
scroll to position [0, 338]
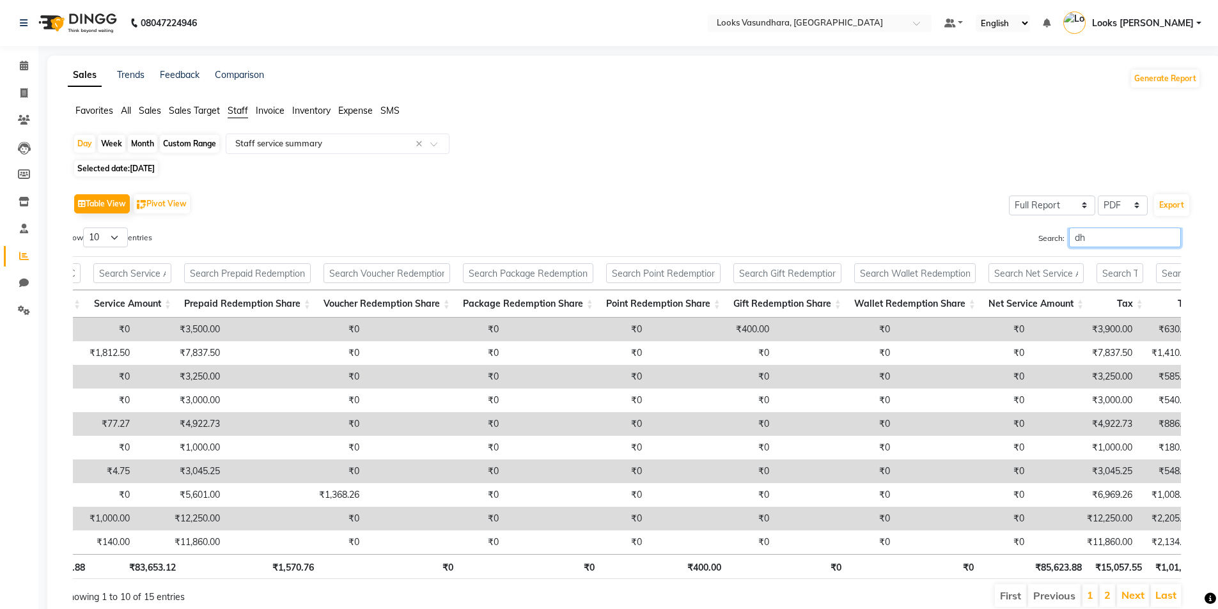
type input "d"
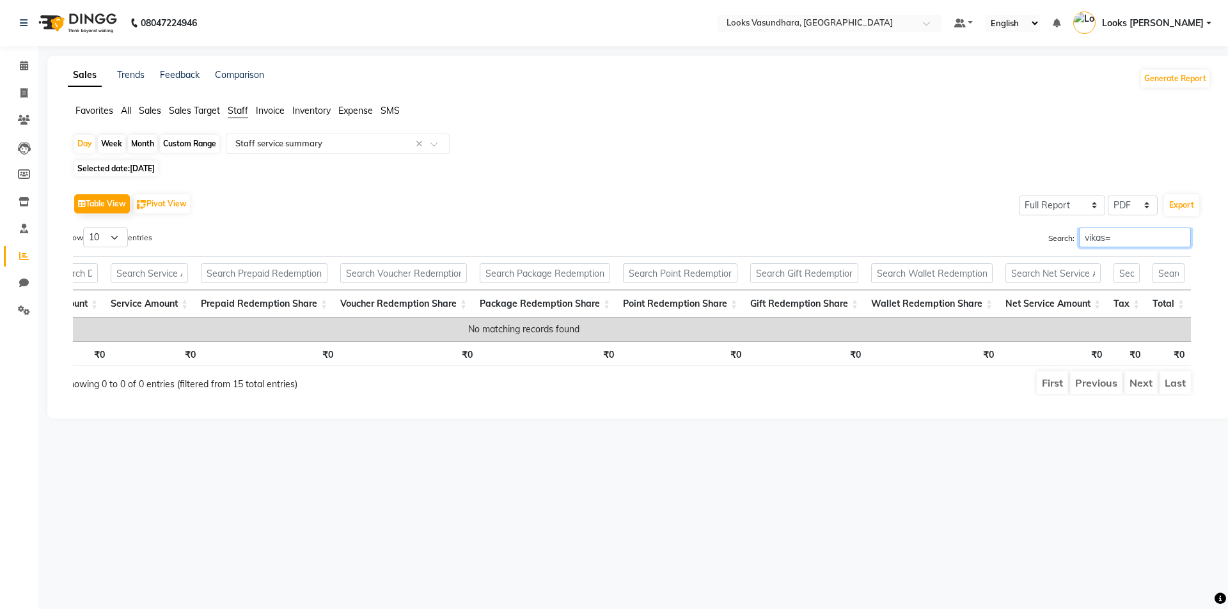
scroll to position [0, 199]
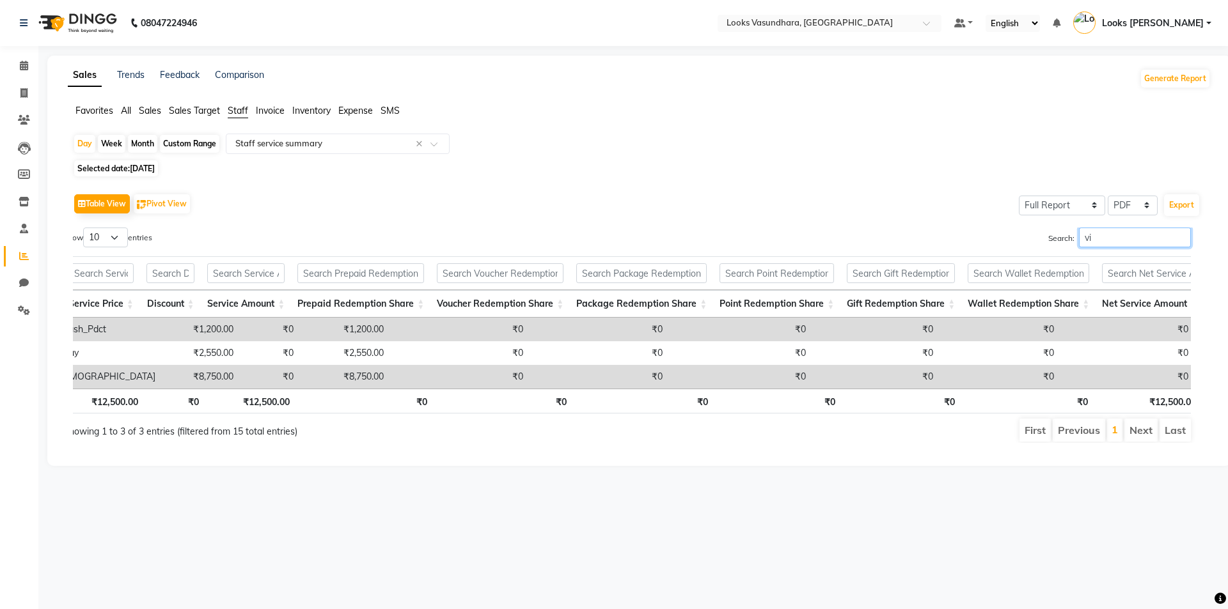
type input "v"
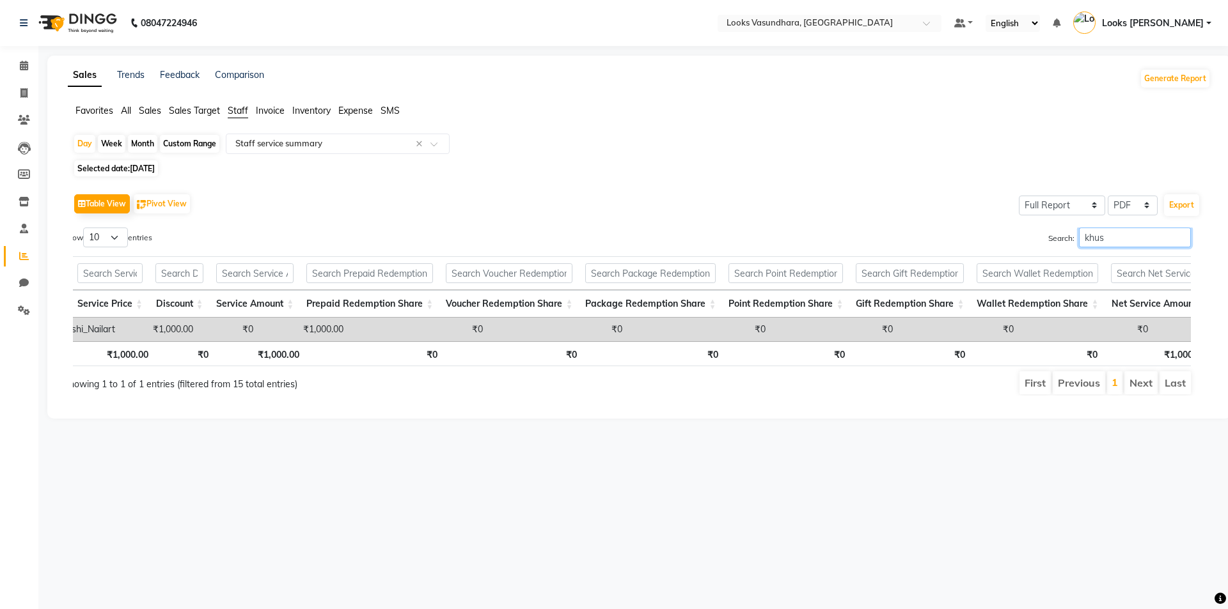
scroll to position [0, 323]
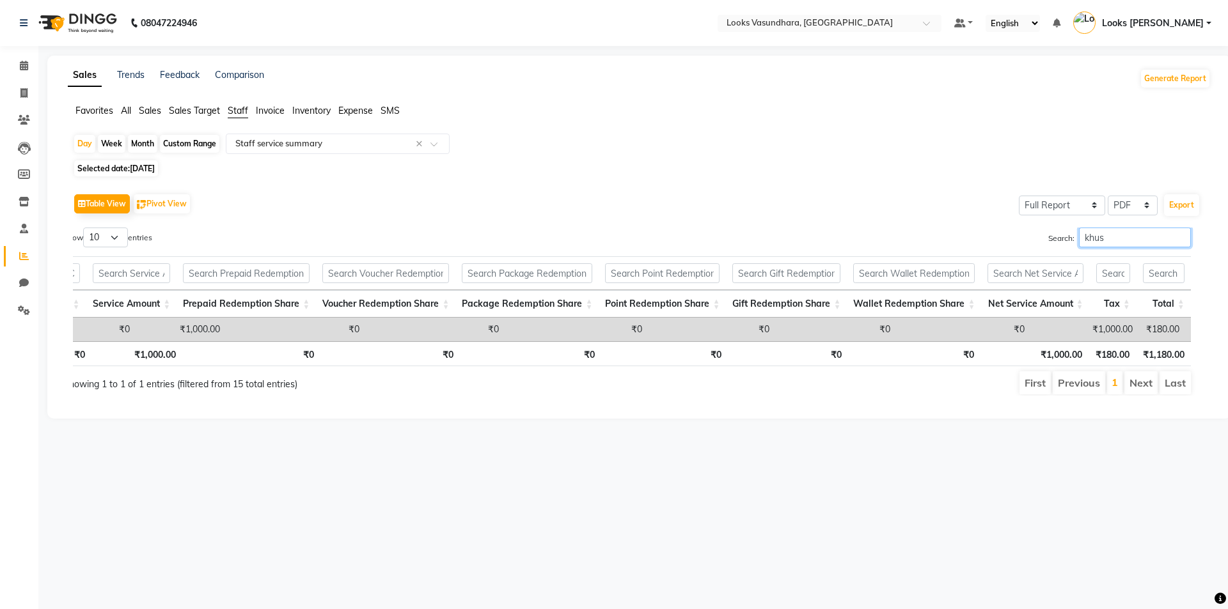
type input "khus"
